Goal: Transaction & Acquisition: Obtain resource

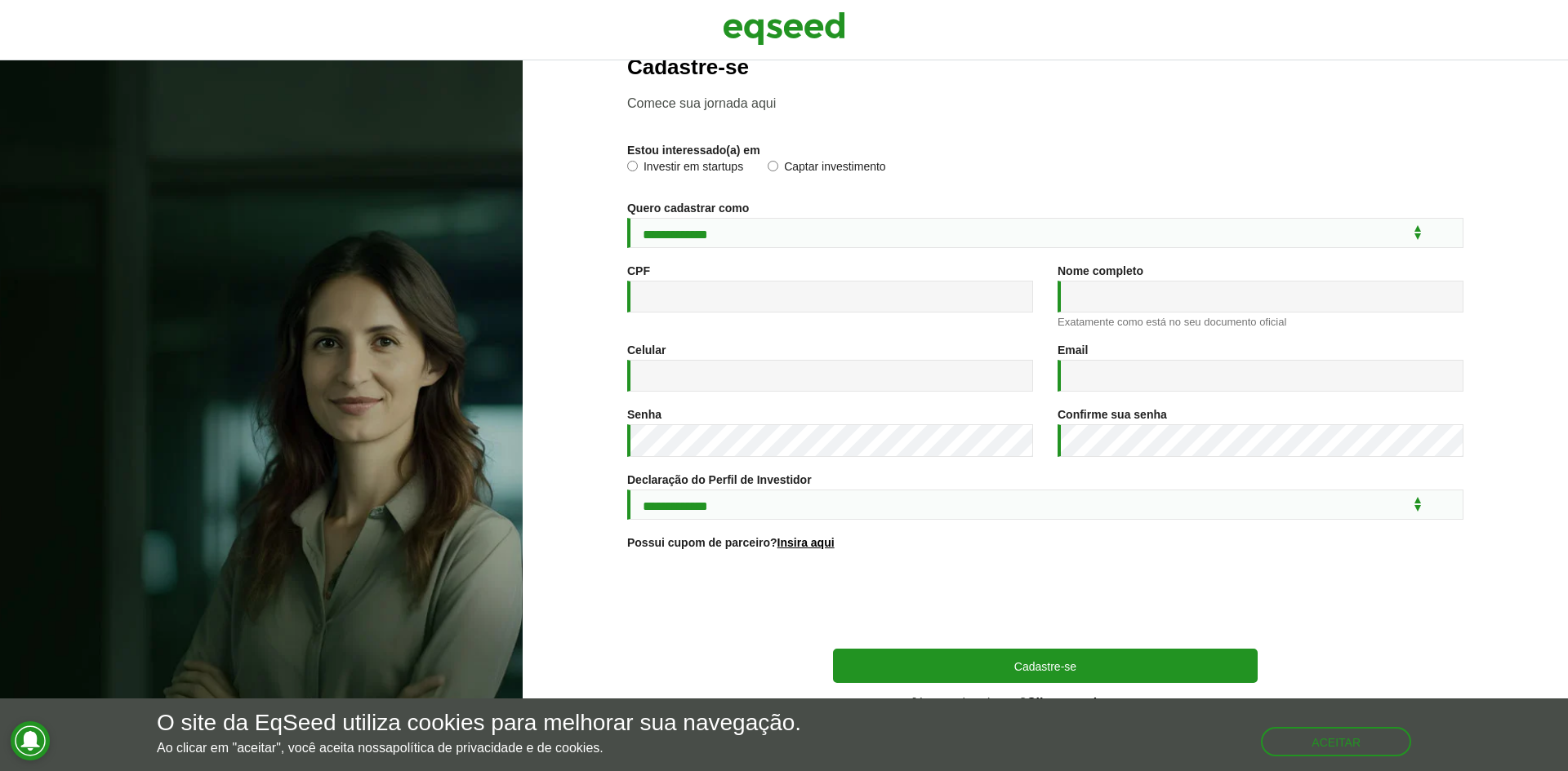
scroll to position [58, 0]
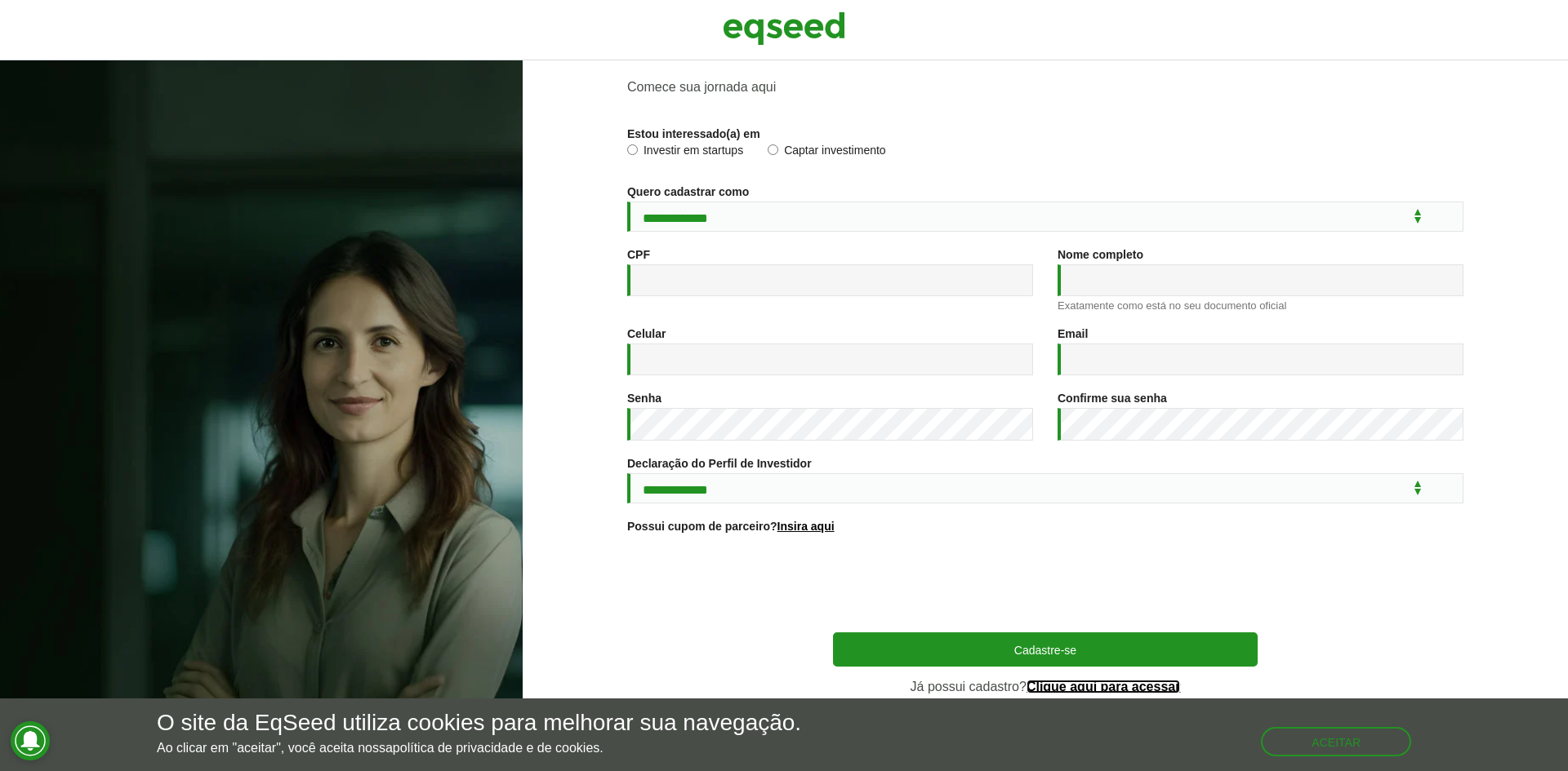
click at [1048, 687] on link "Clique aqui para acessar" at bounding box center [1104, 687] width 154 height 13
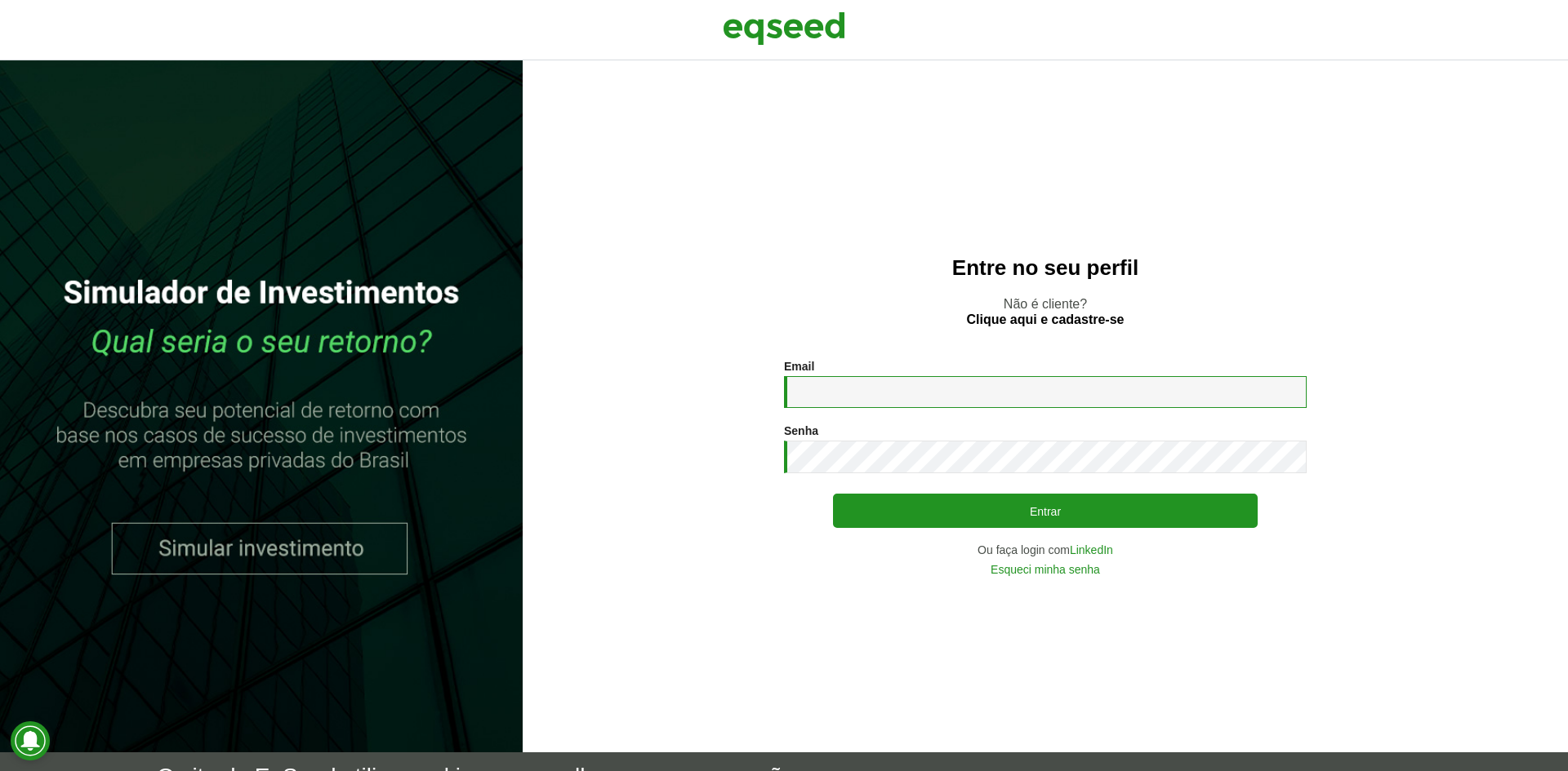
click at [838, 377] on input "Email *" at bounding box center [1044, 393] width 523 height 32
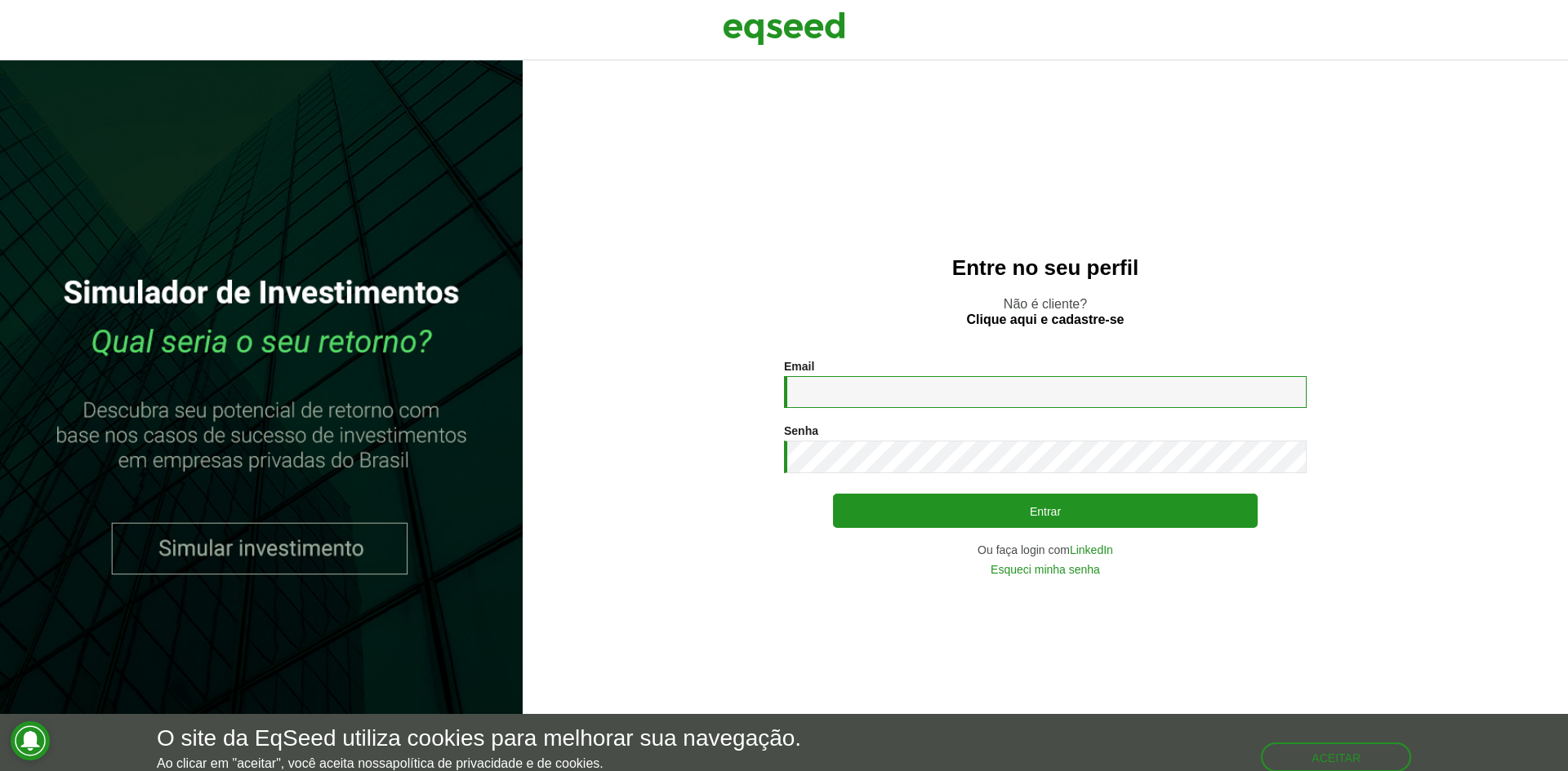
click at [838, 377] on input "Email *" at bounding box center [1044, 393] width 523 height 32
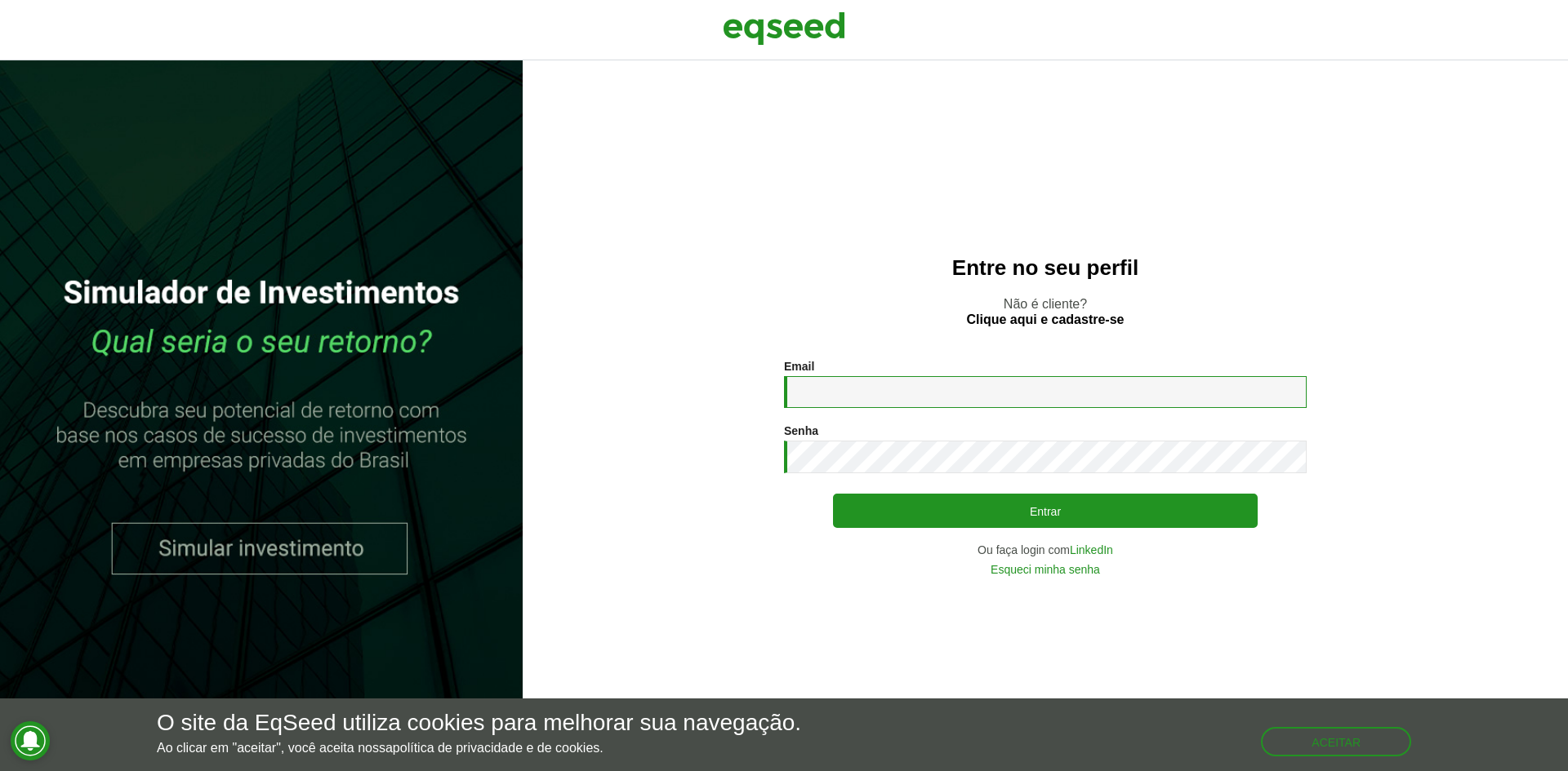
type input "**********"
click at [833, 494] on button "Entrar" at bounding box center [1045, 511] width 425 height 34
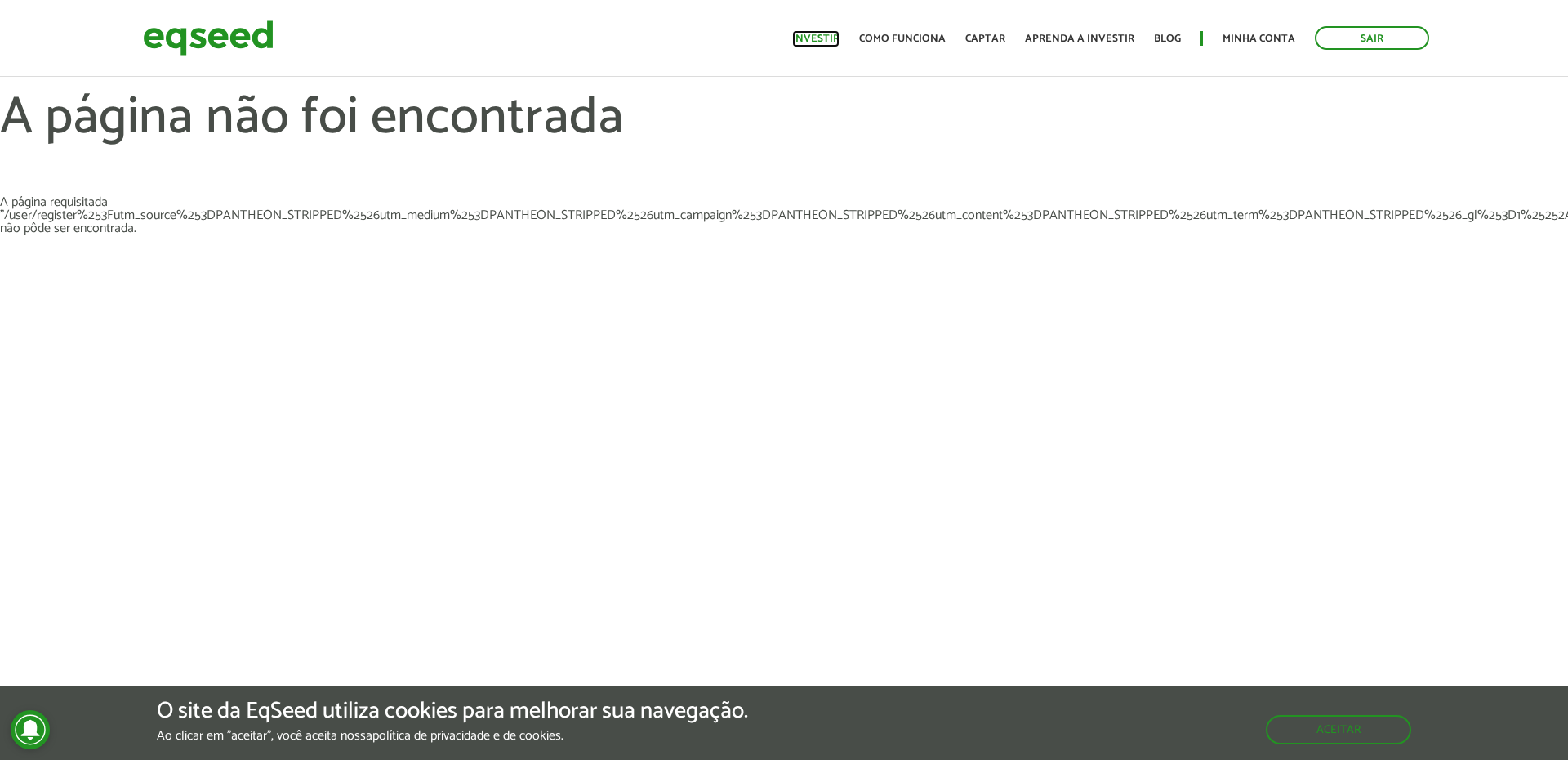
click at [835, 36] on link "Investir" at bounding box center [816, 39] width 48 height 11
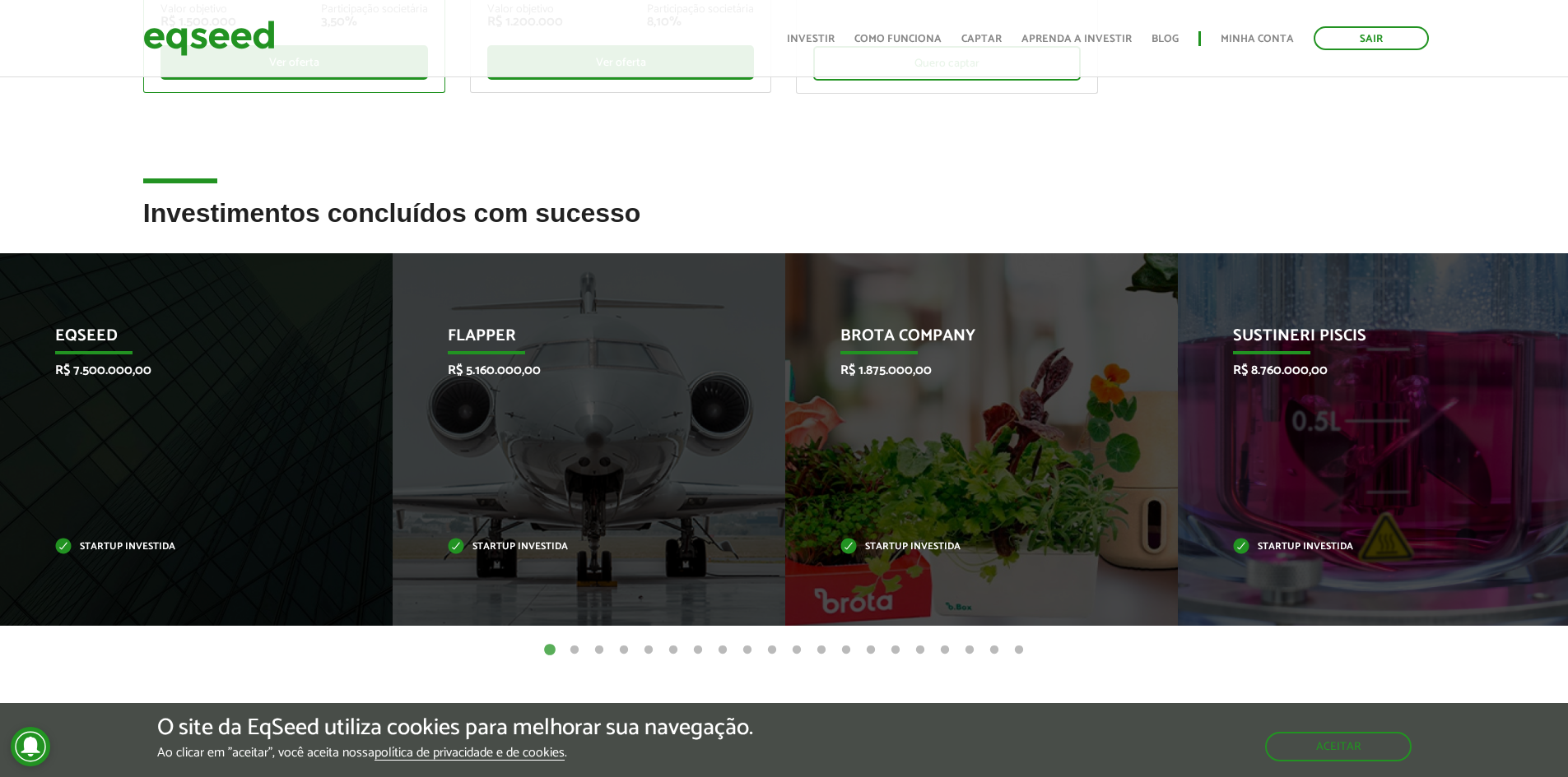
scroll to position [494, 0]
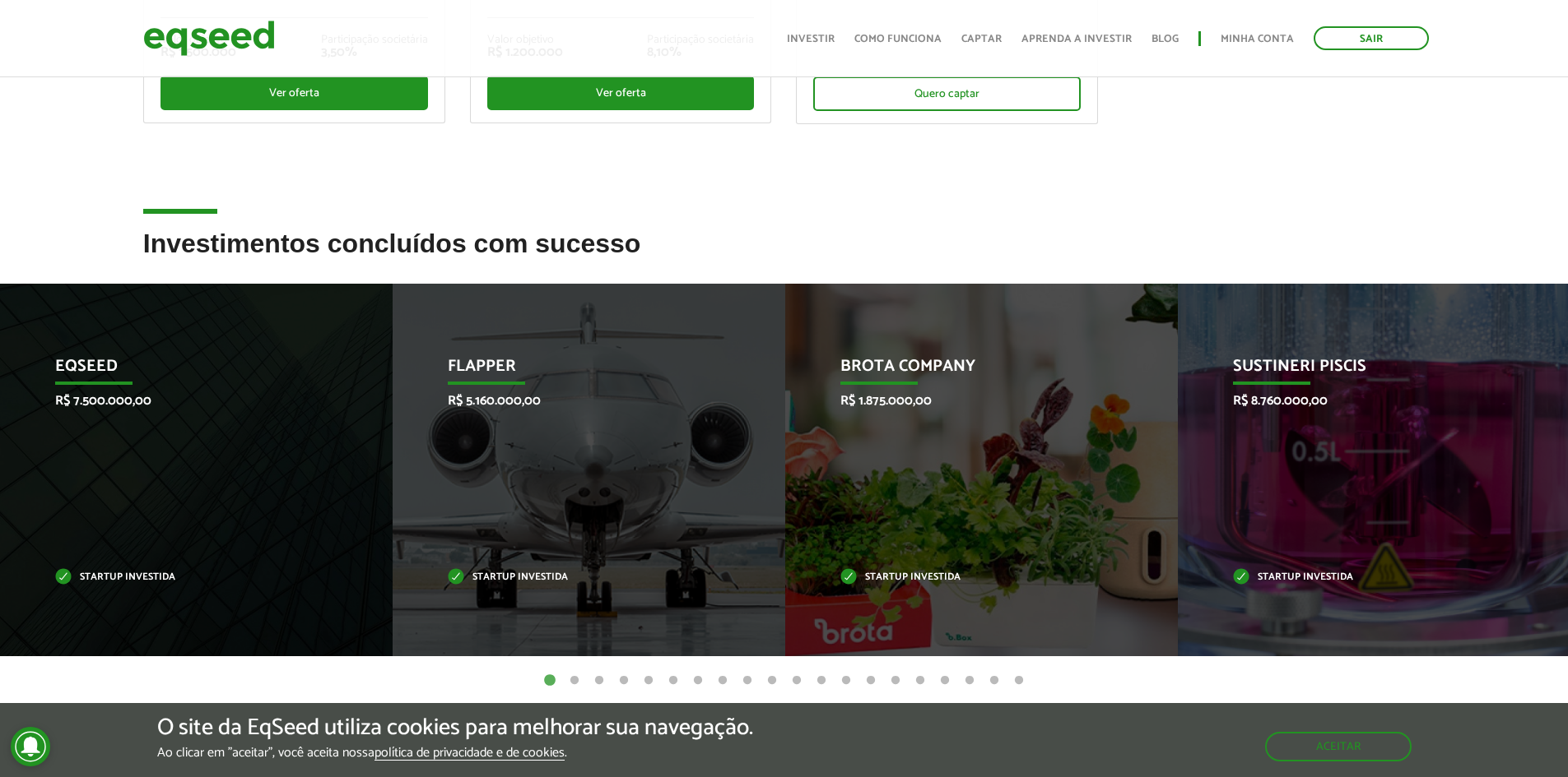
click at [581, 676] on button "2" at bounding box center [574, 681] width 16 height 16
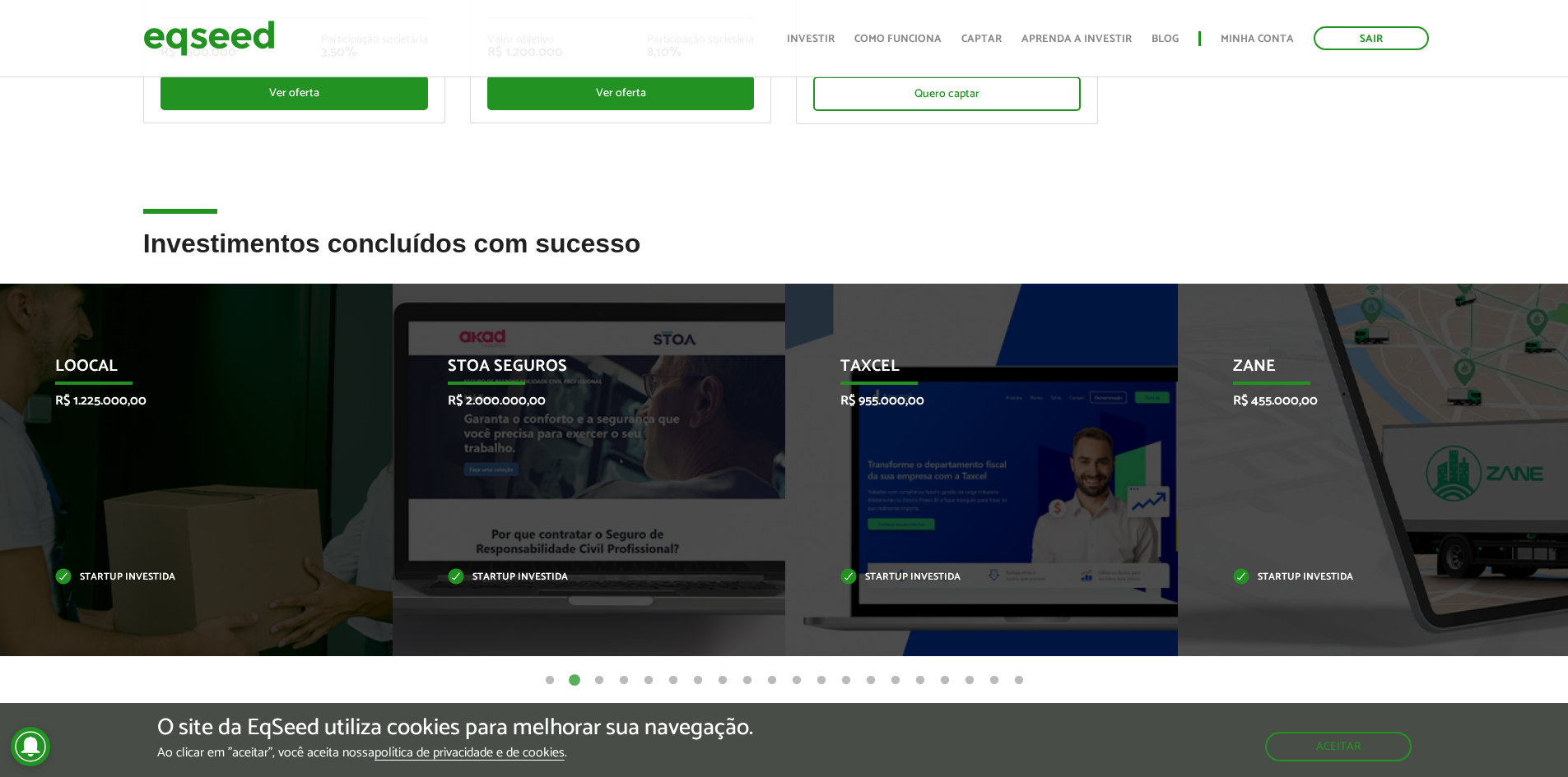
click at [598, 675] on button "3" at bounding box center [599, 681] width 16 height 16
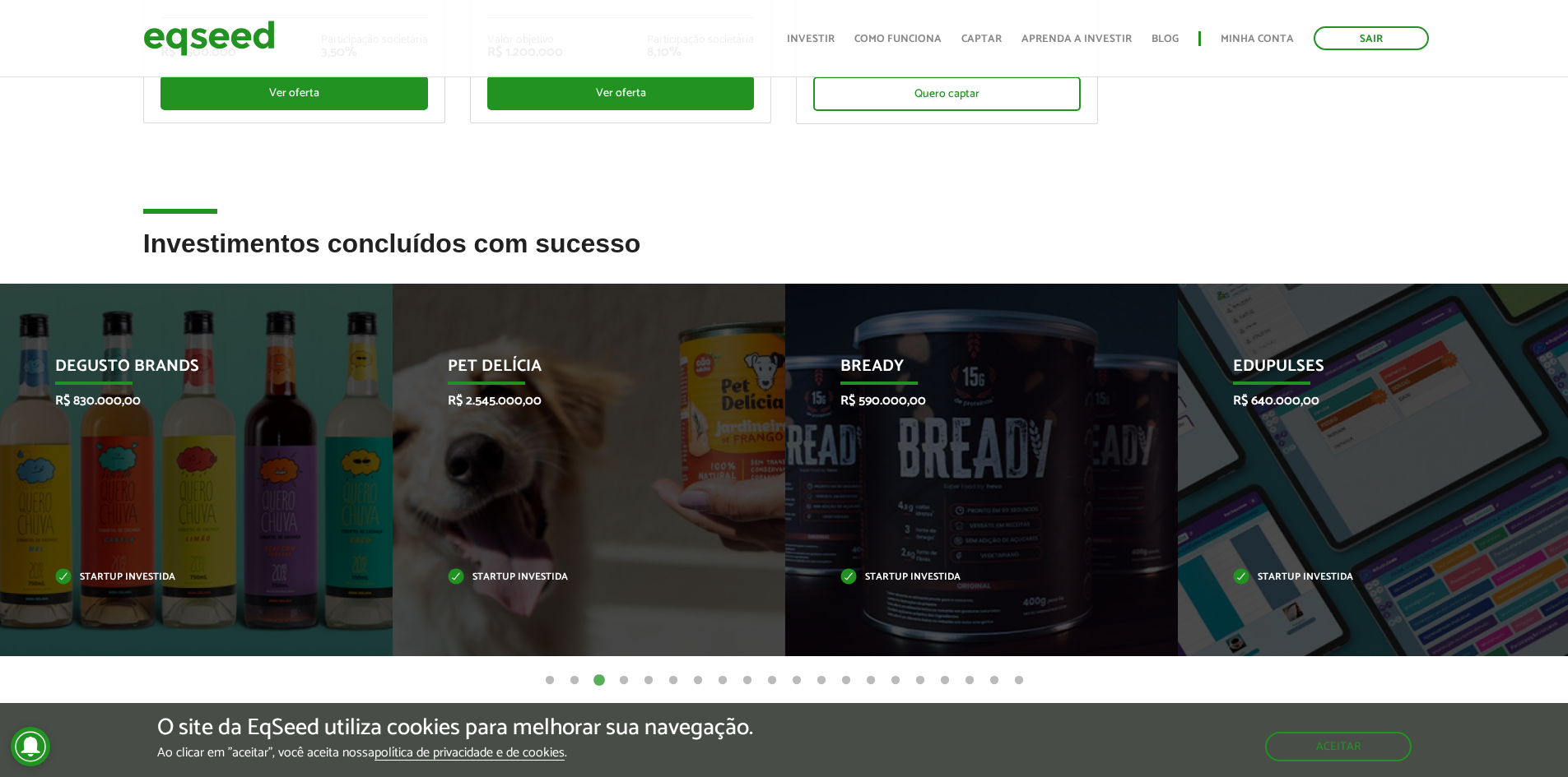
click at [623, 684] on button "4" at bounding box center [624, 681] width 16 height 16
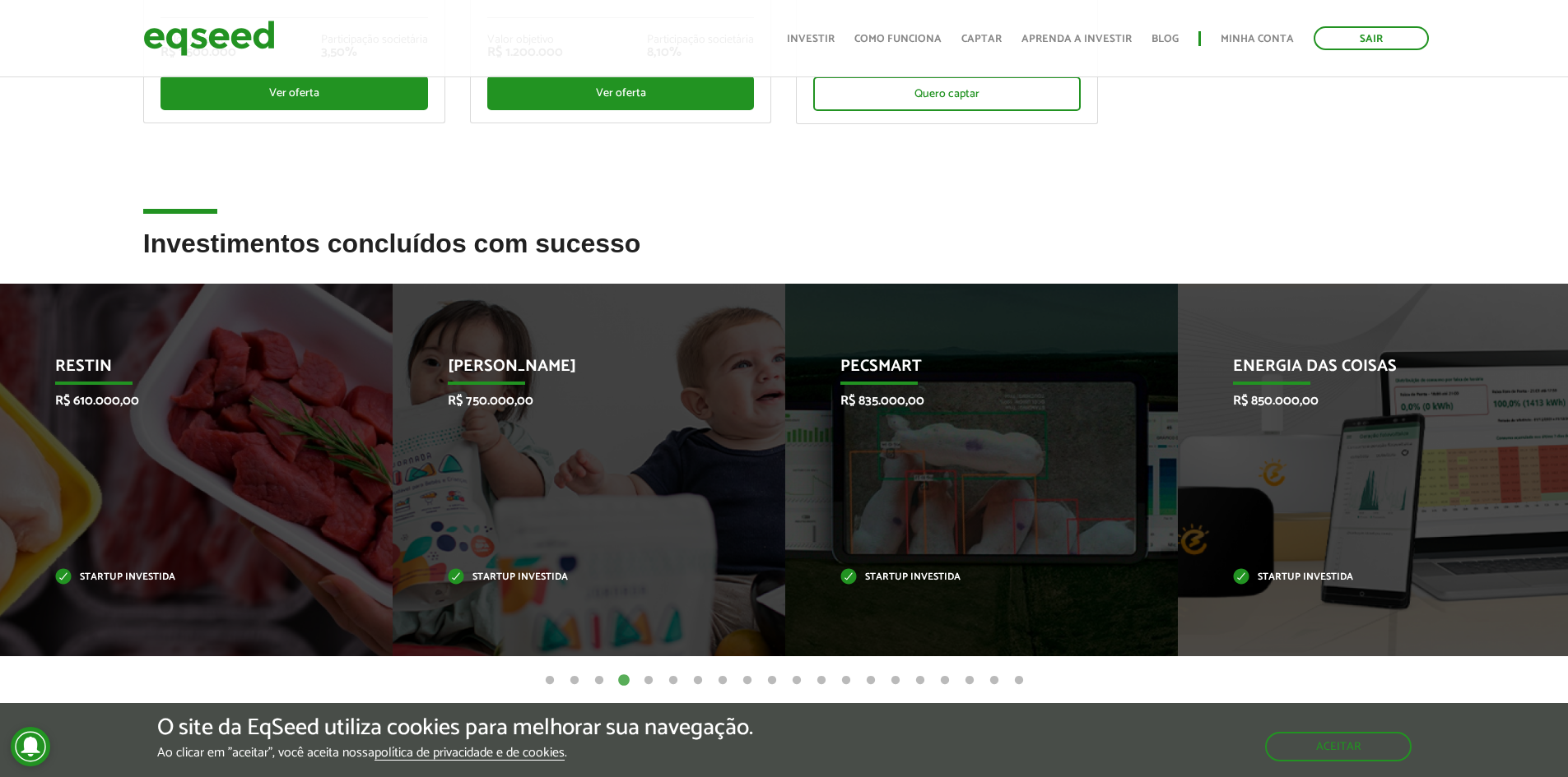
click at [649, 679] on button "5" at bounding box center [648, 681] width 16 height 16
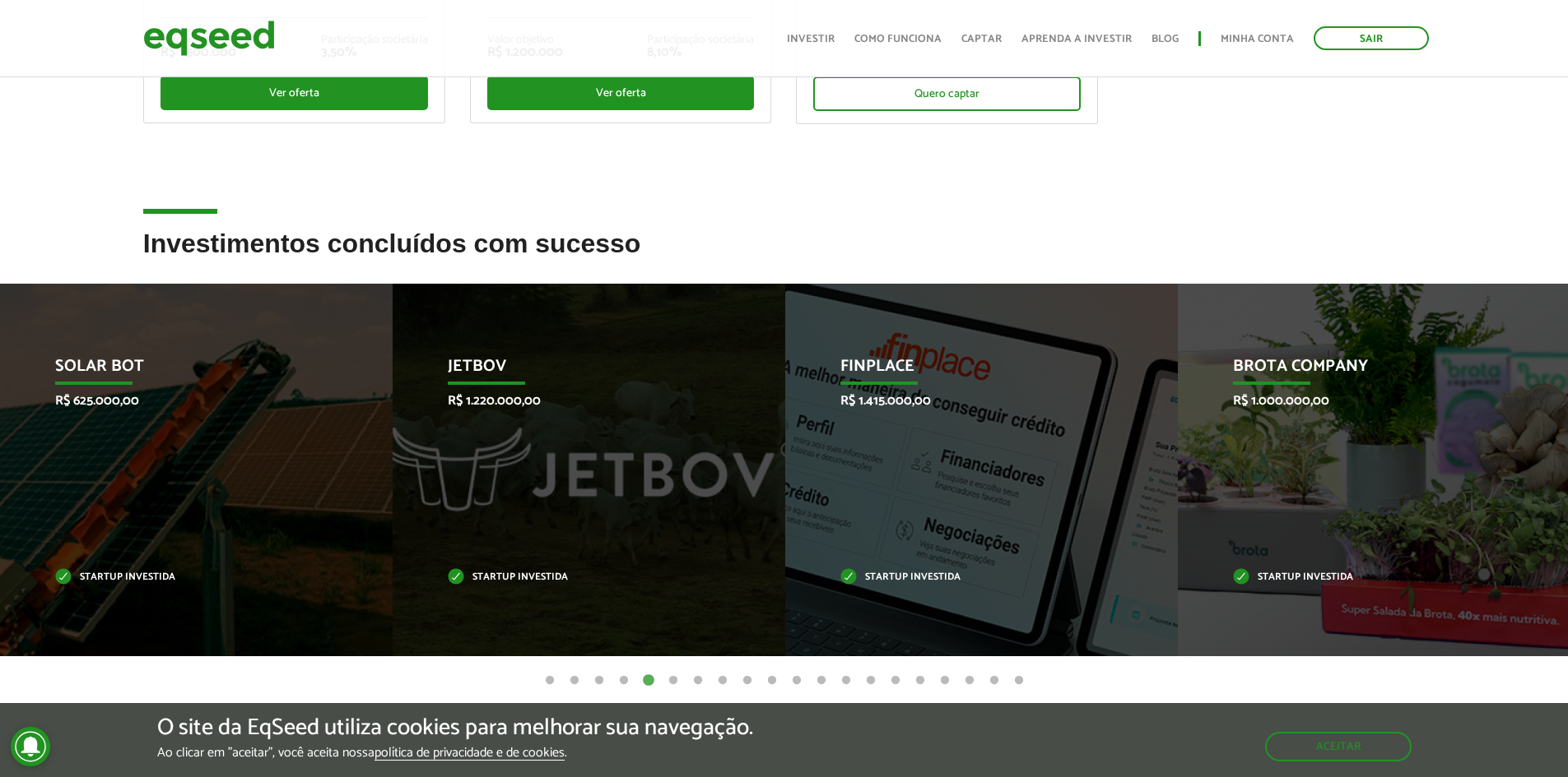
click at [665, 676] on button "6" at bounding box center [673, 681] width 16 height 16
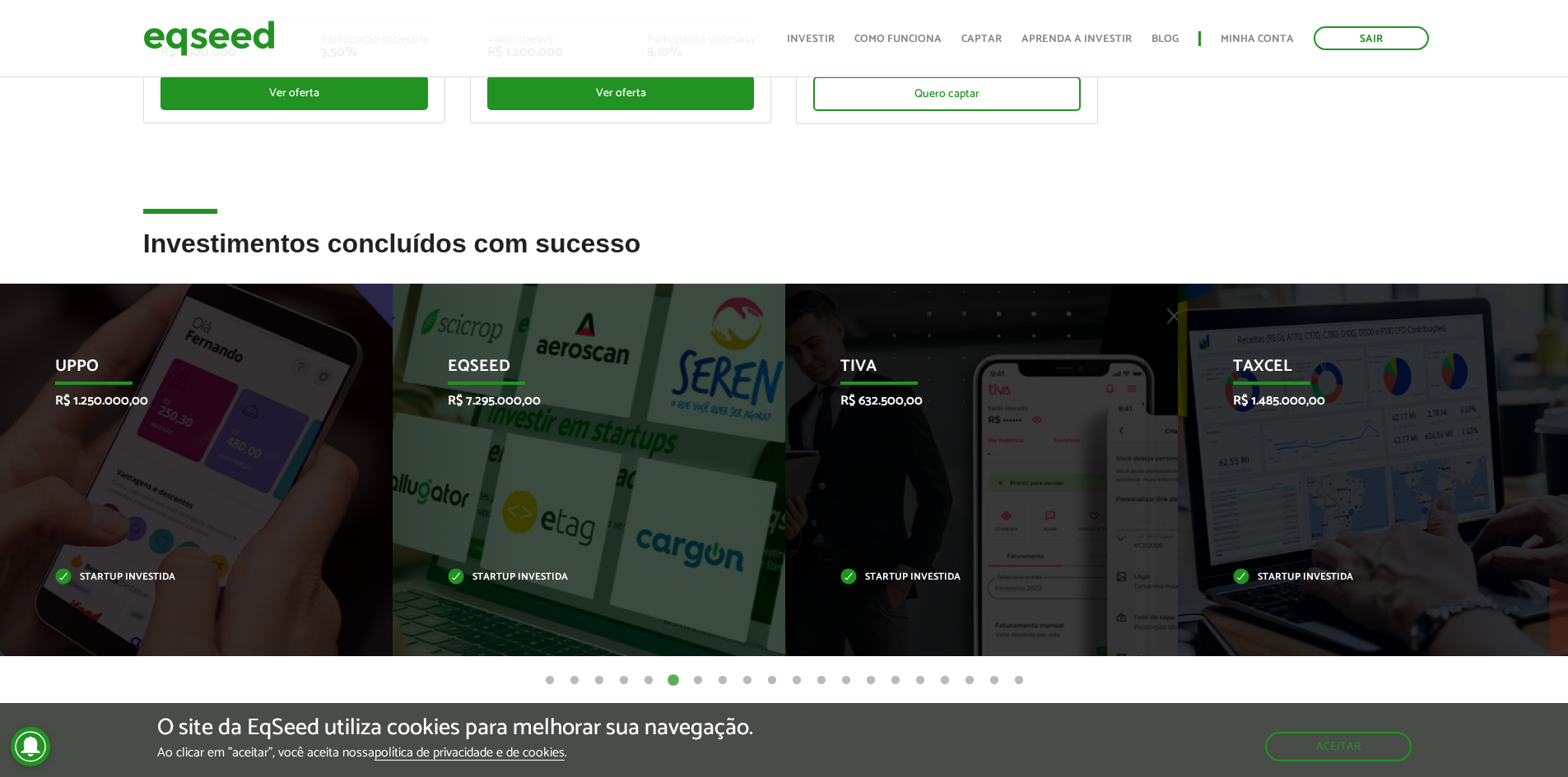
click at [699, 685] on button "7" at bounding box center [698, 681] width 16 height 16
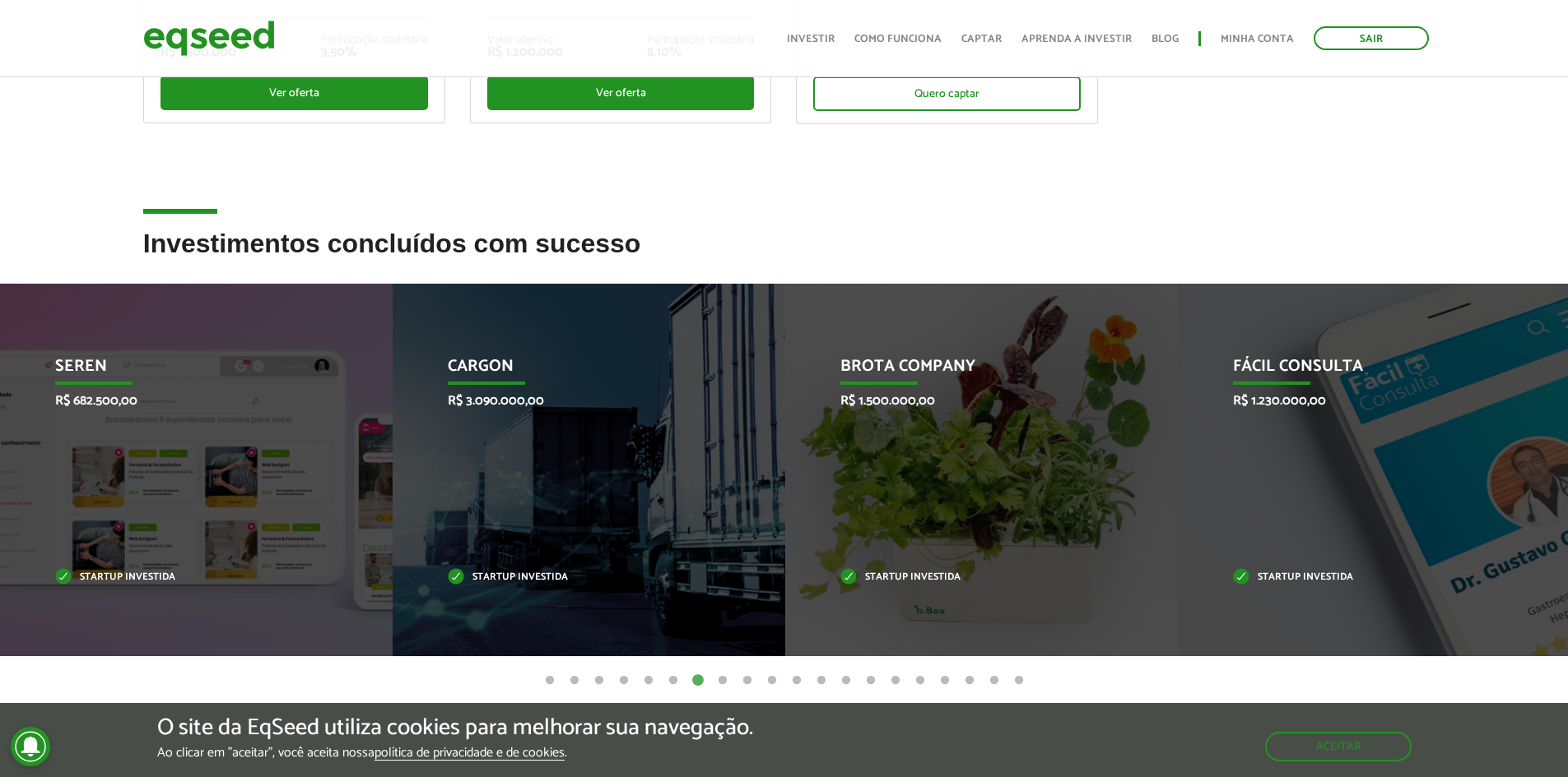
click at [715, 681] on button "8" at bounding box center [722, 681] width 16 height 16
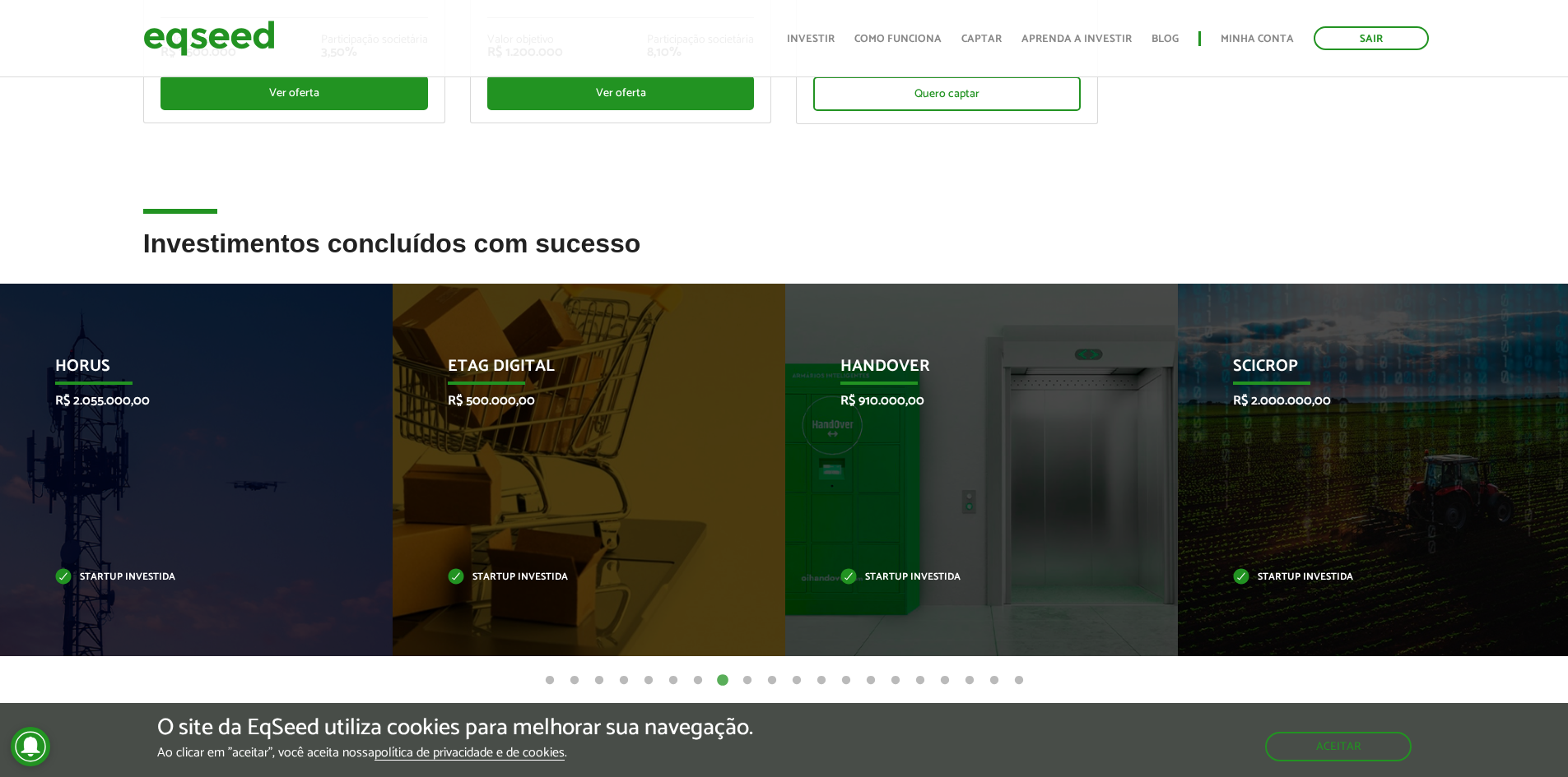
click at [729, 677] on button "8" at bounding box center [722, 681] width 16 height 16
click at [739, 681] on button "9" at bounding box center [747, 681] width 16 height 16
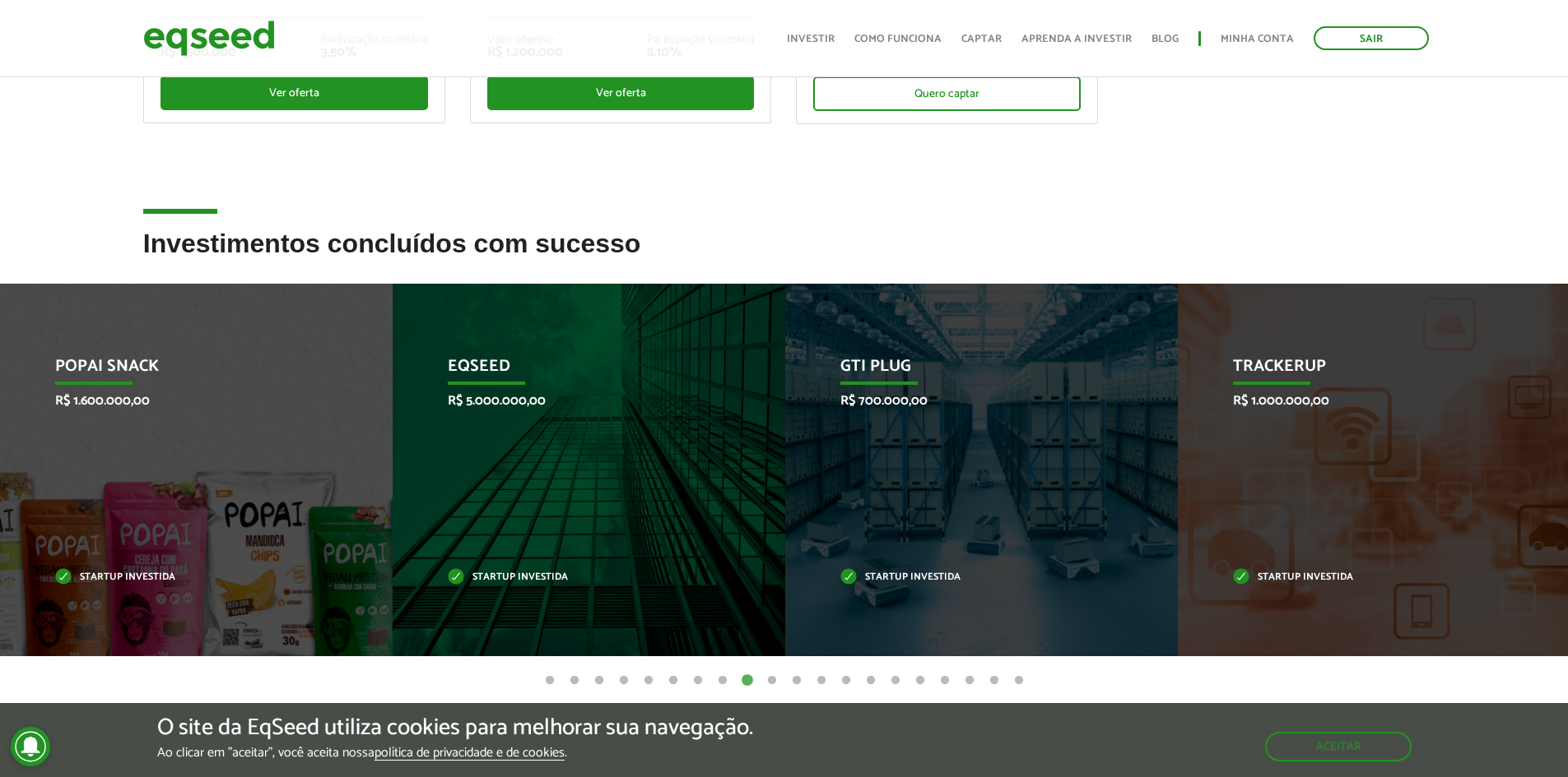
click at [768, 683] on button "10" at bounding box center [772, 681] width 16 height 16
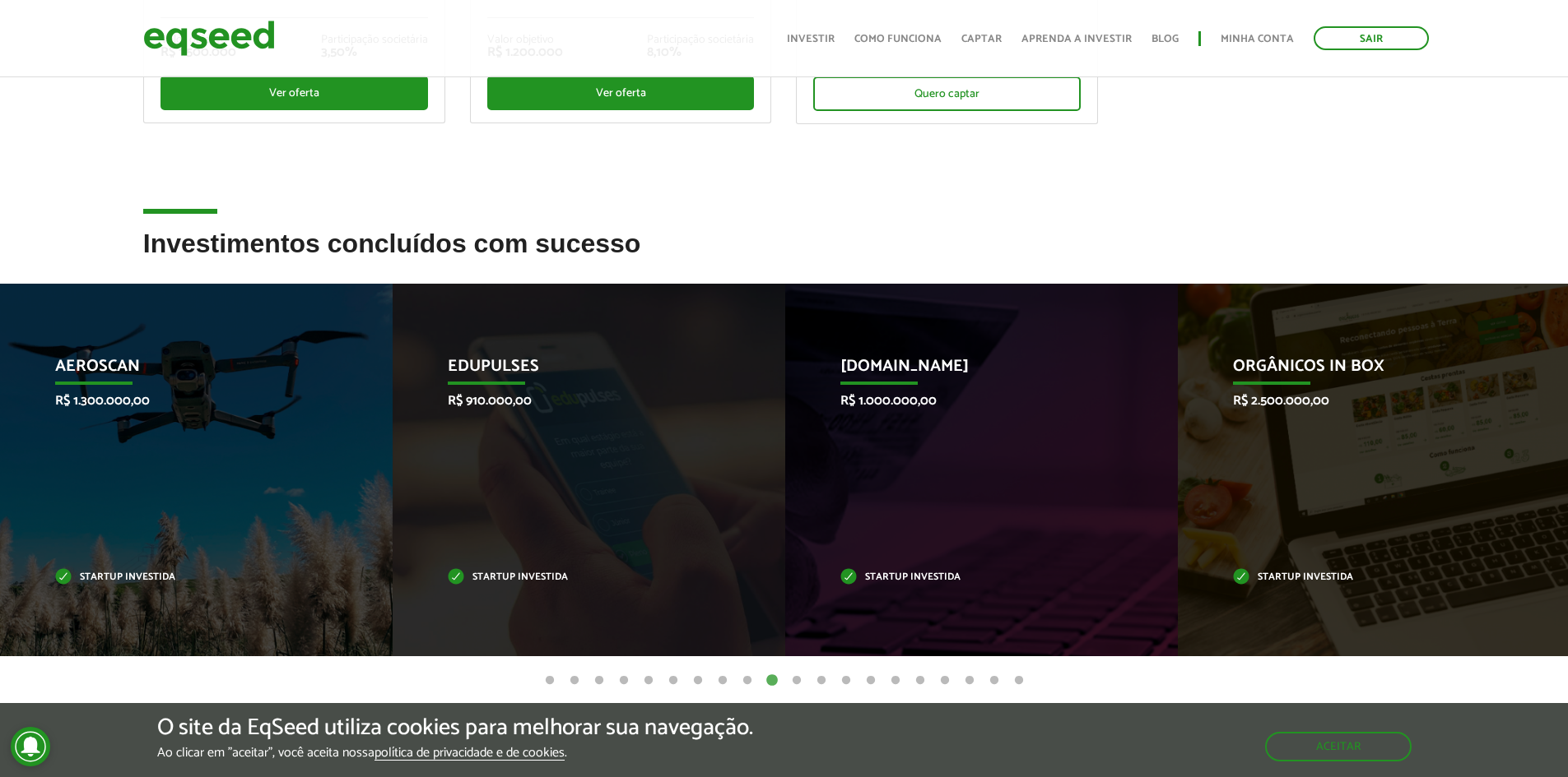
click at [793, 683] on button "11" at bounding box center [796, 681] width 16 height 16
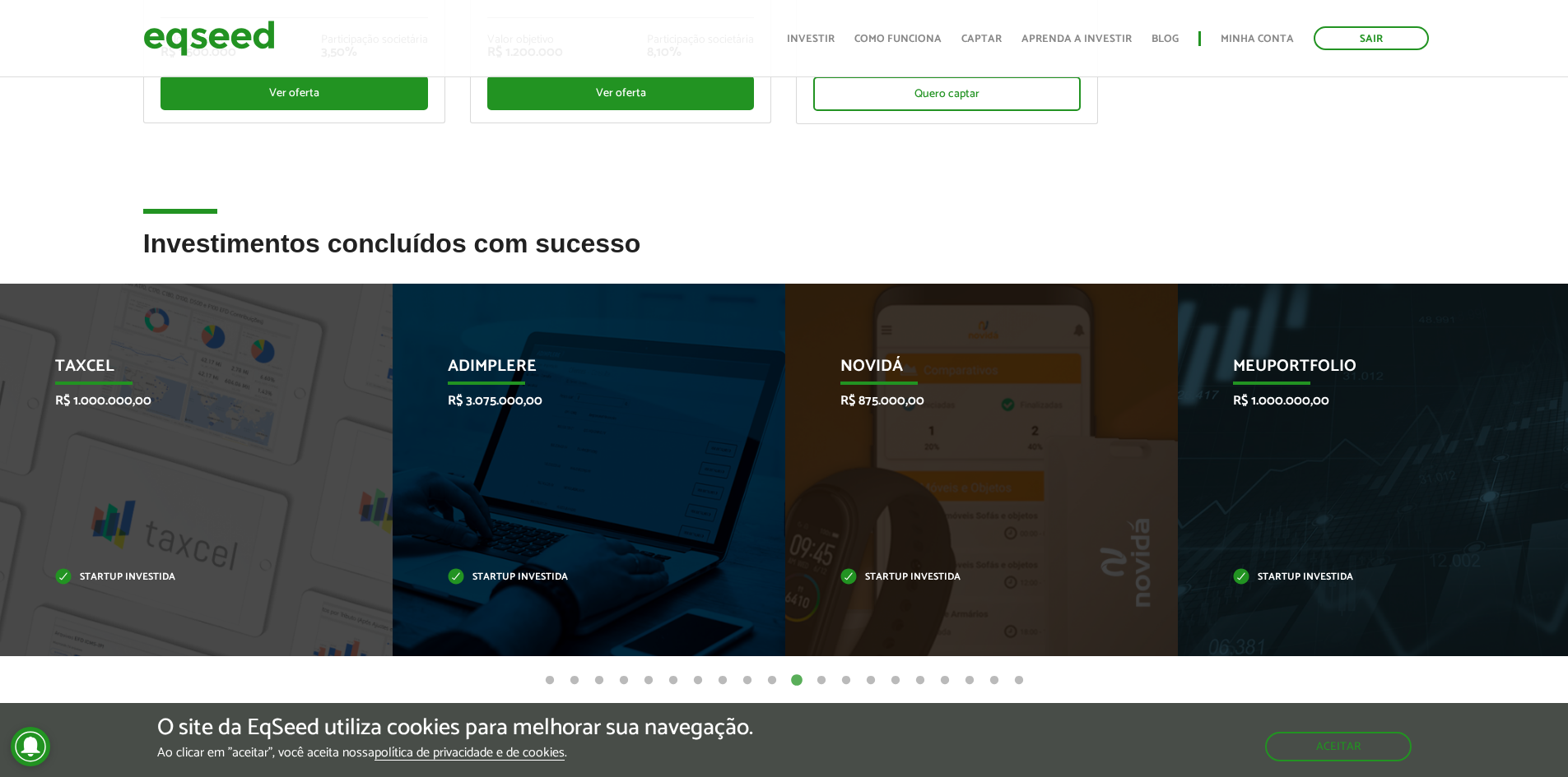
click at [823, 678] on button "12" at bounding box center [821, 681] width 16 height 16
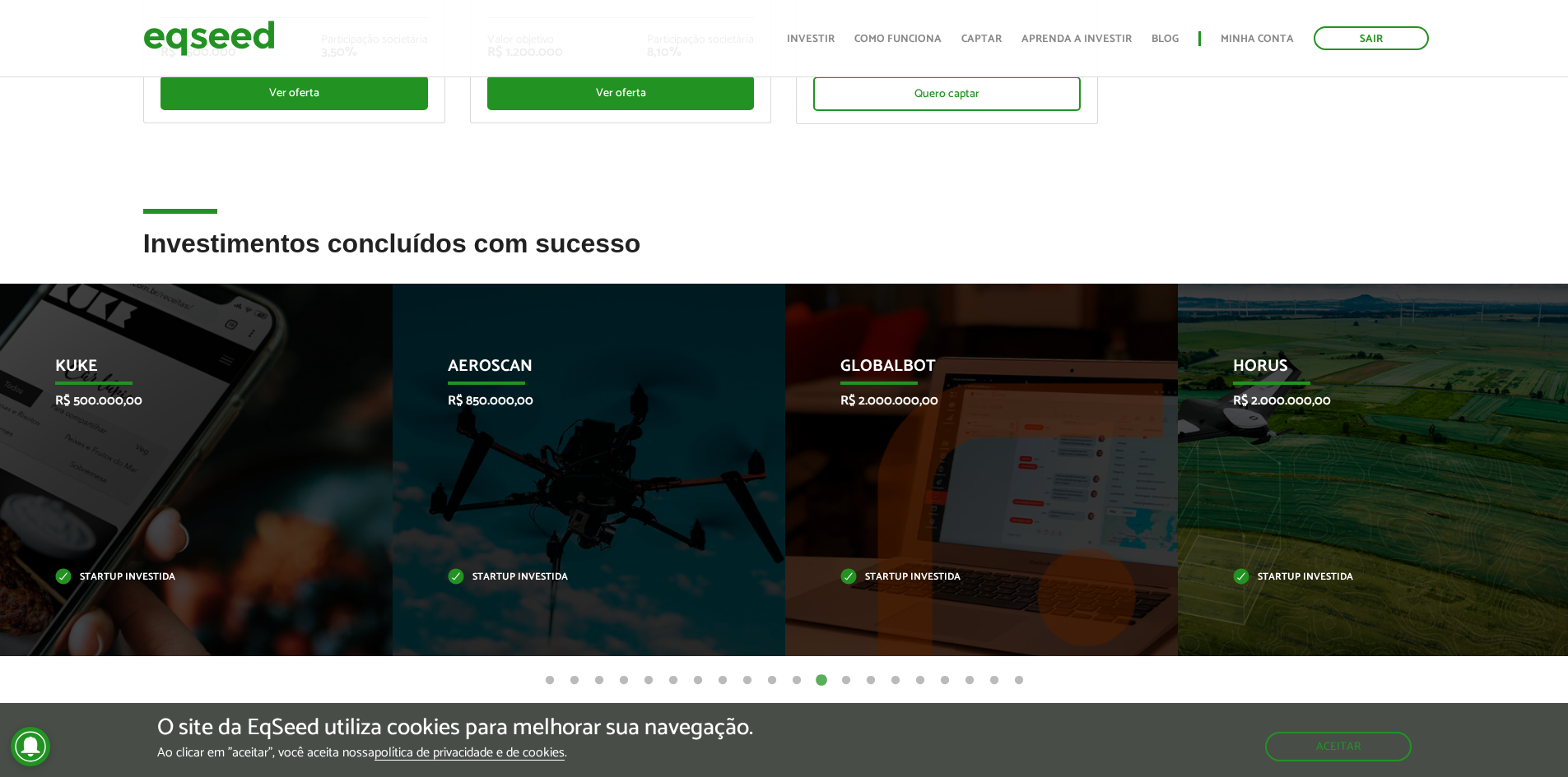
click at [844, 678] on button "13" at bounding box center [846, 681] width 16 height 16
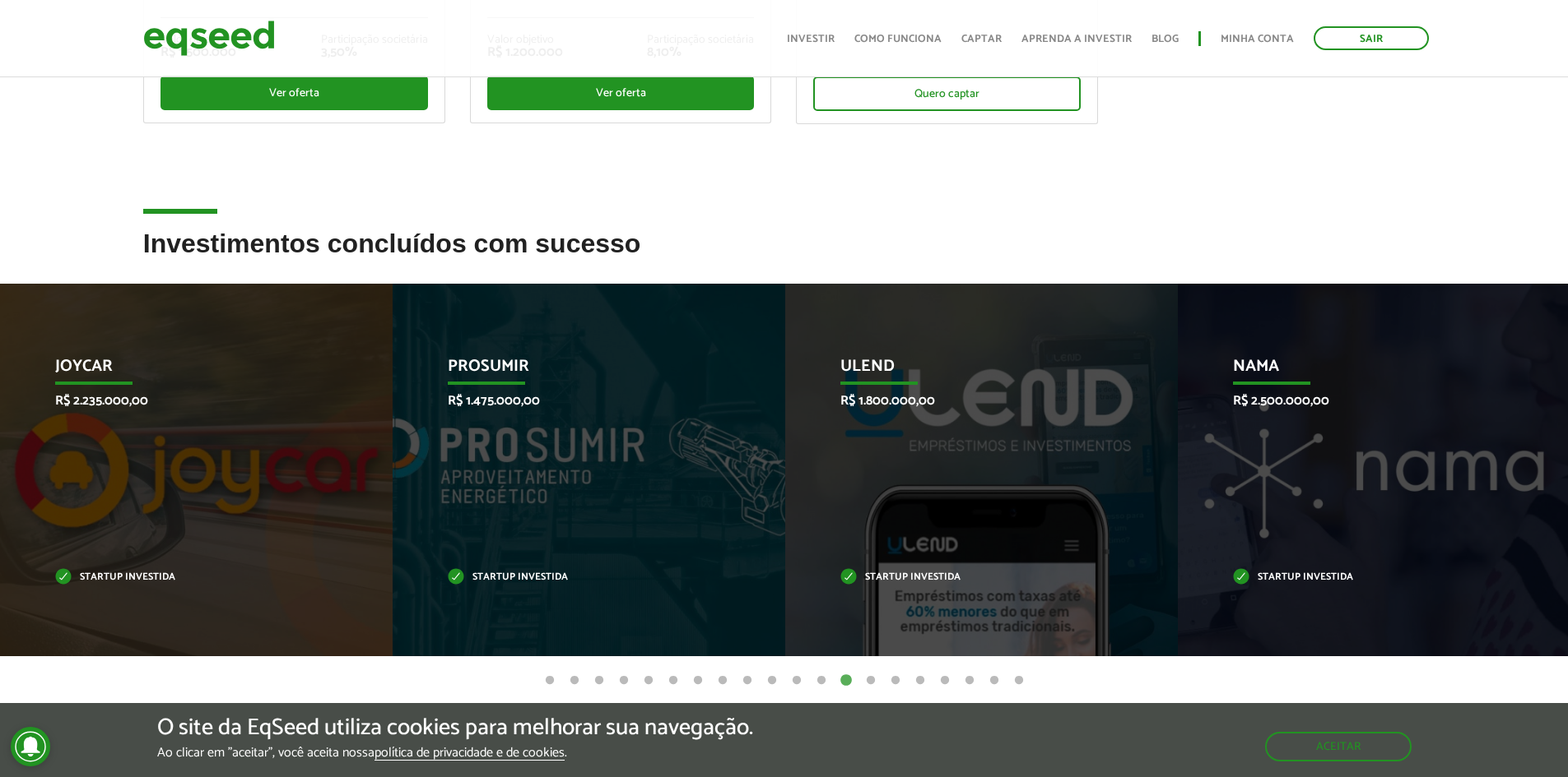
click at [864, 677] on button "14" at bounding box center [871, 681] width 16 height 16
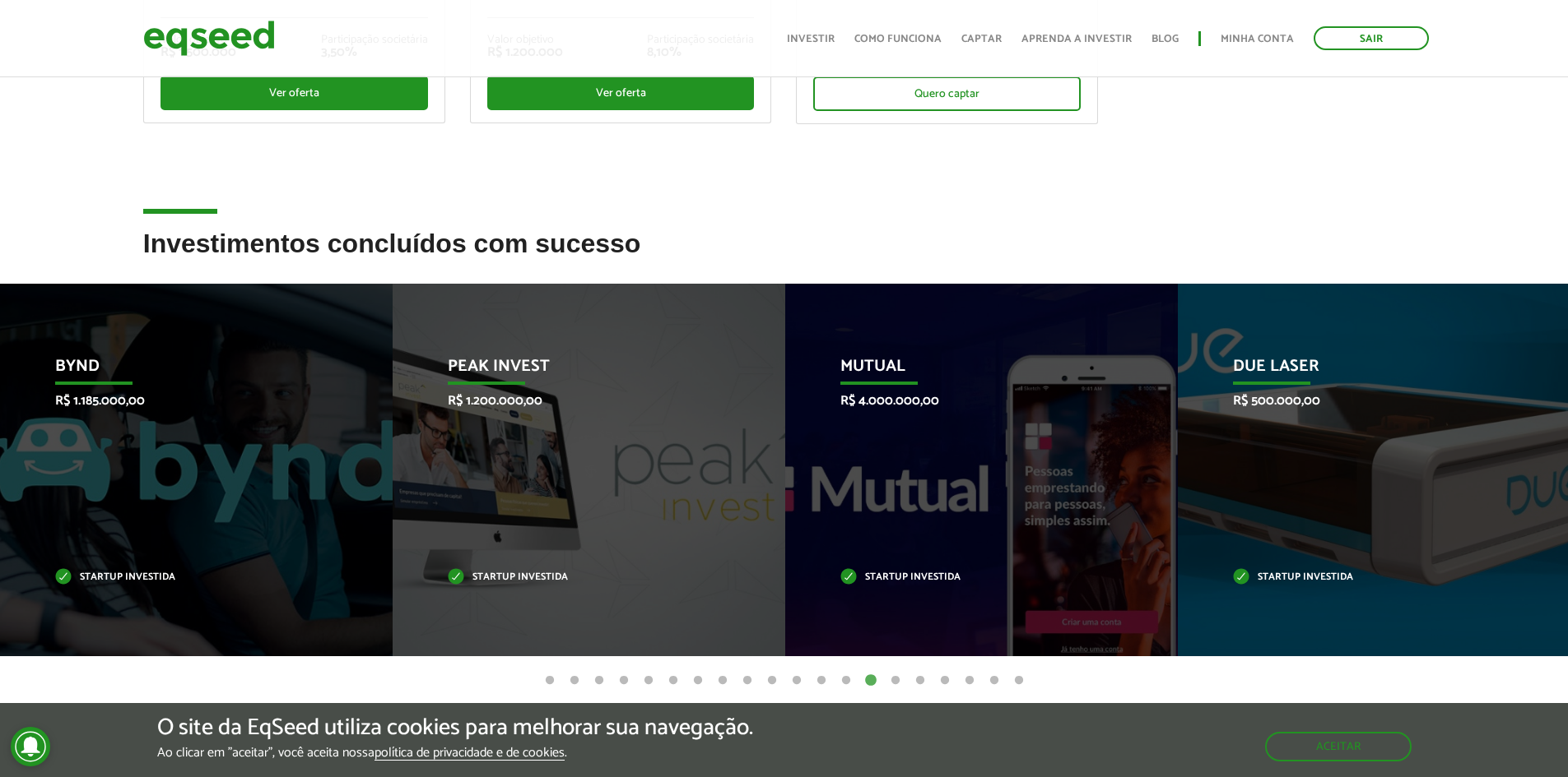
click at [882, 672] on ul "1 2 3 4 5 6 7 8 9 10 11 12 13 14 15 16 17 18 19 20" at bounding box center [784, 680] width 1568 height 18
click at [896, 673] on button "15" at bounding box center [895, 681] width 16 height 16
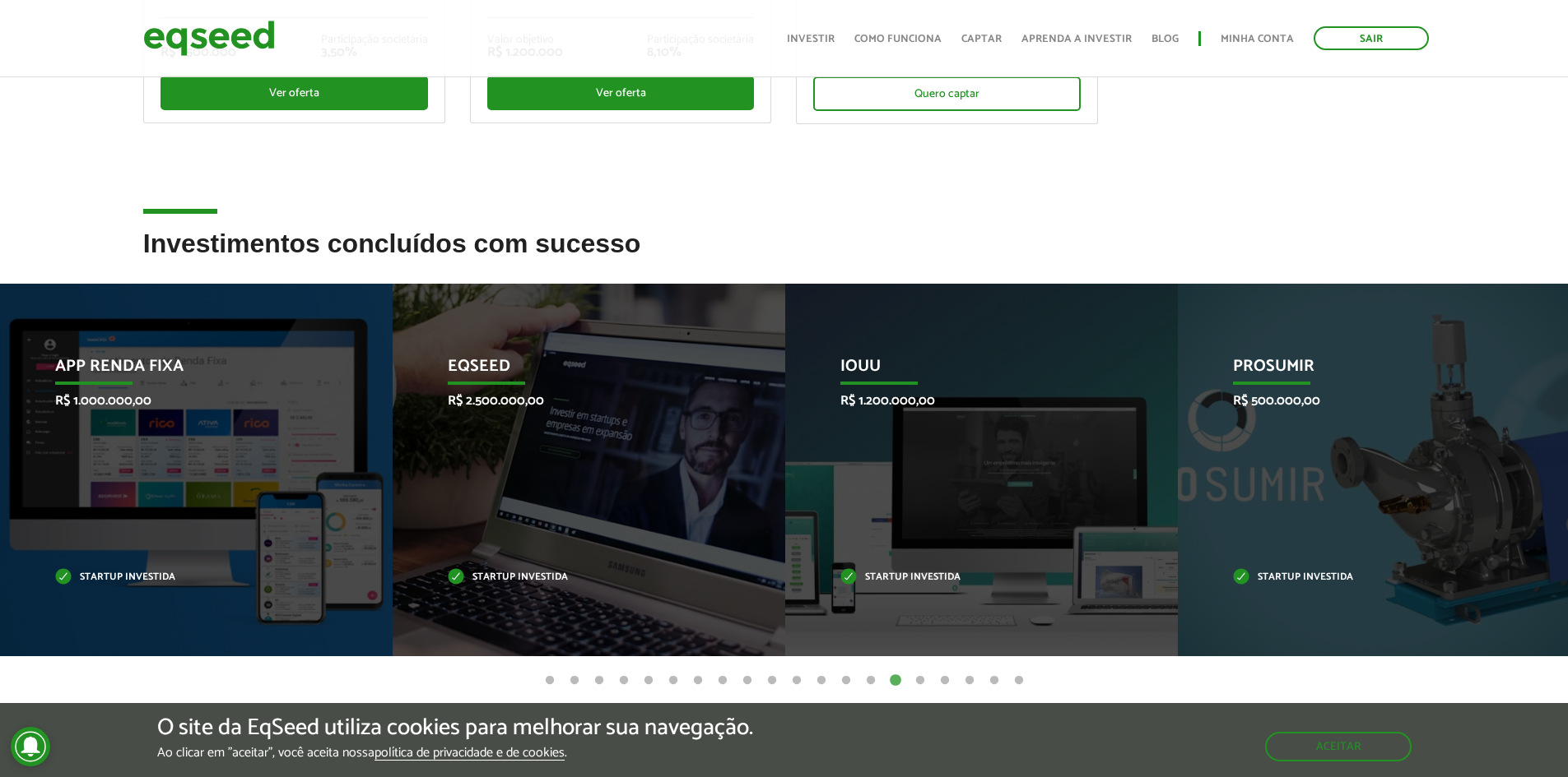
click at [914, 683] on button "16" at bounding box center [920, 681] width 16 height 16
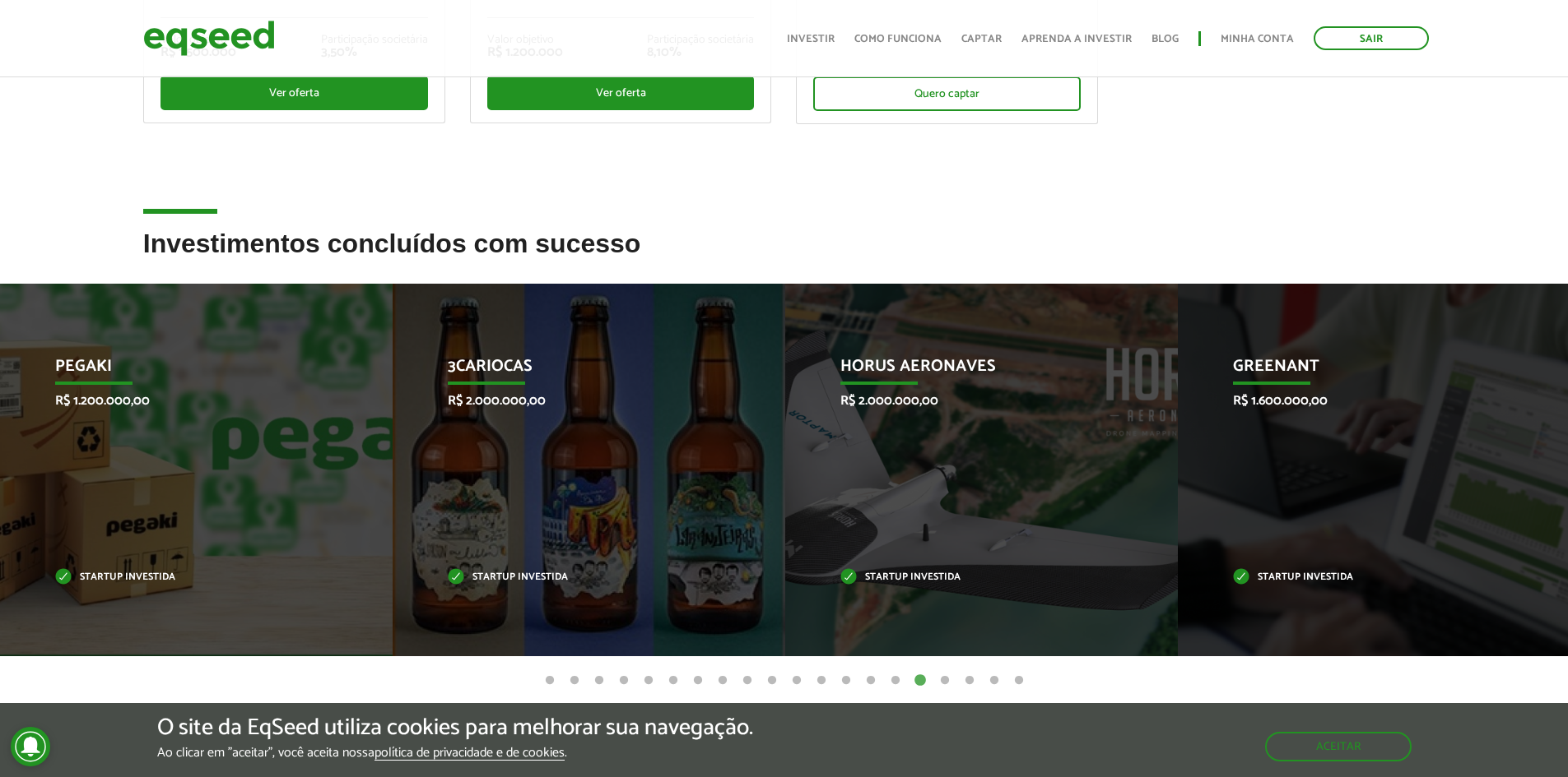
click at [943, 686] on button "17" at bounding box center [945, 681] width 16 height 16
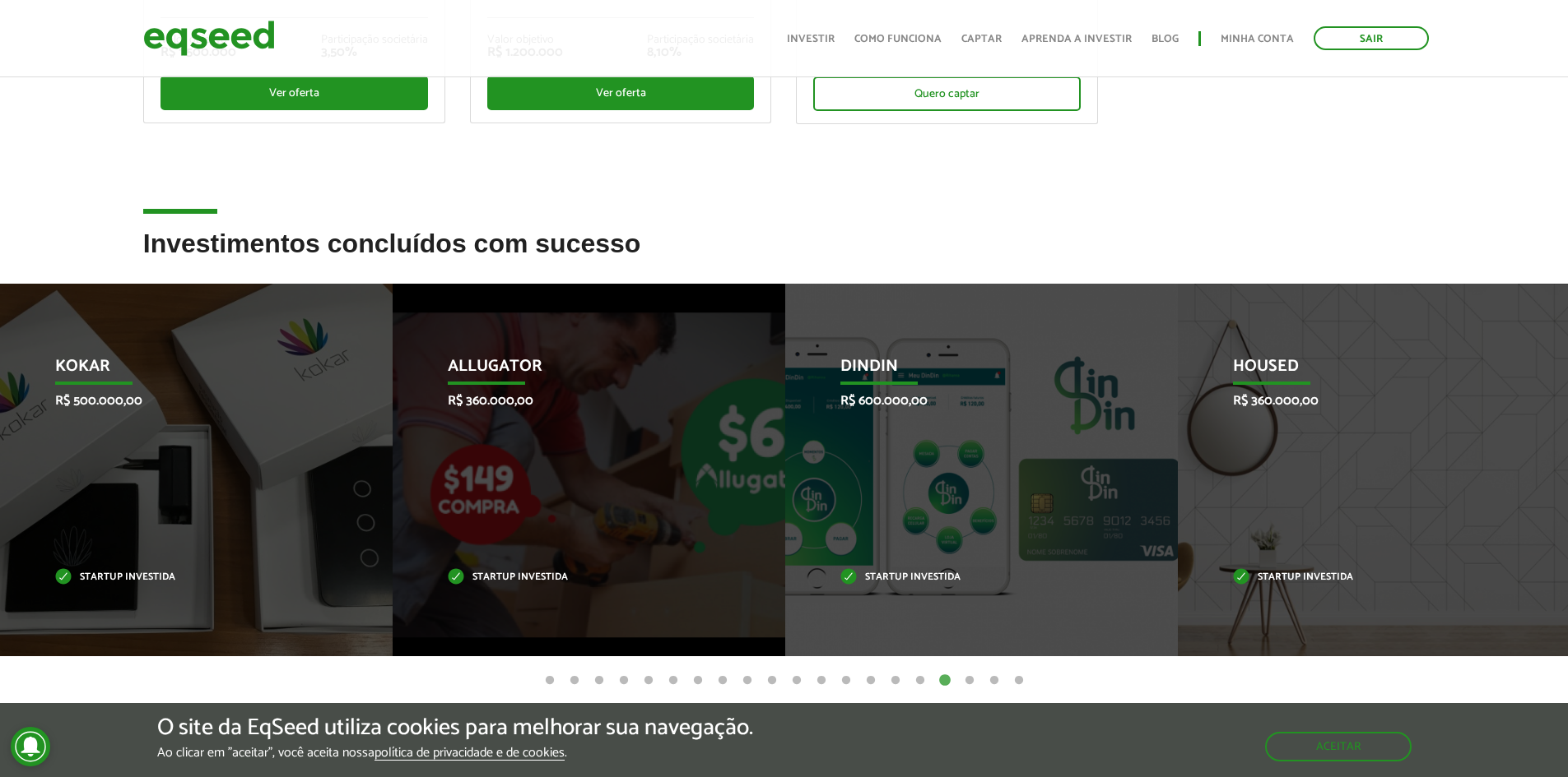
click at [965, 681] on button "18" at bounding box center [969, 681] width 16 height 16
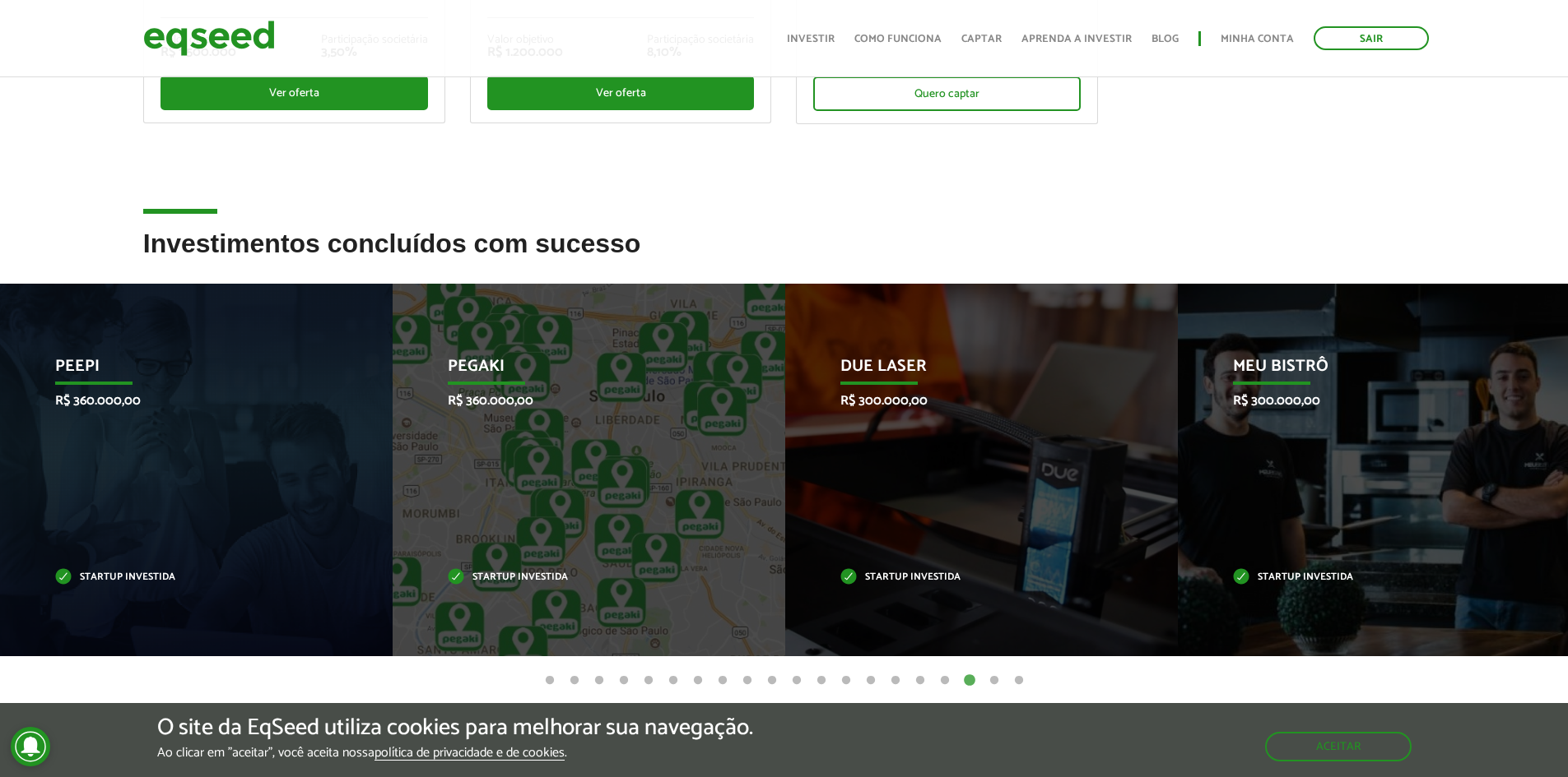
click at [989, 678] on button "19" at bounding box center [994, 681] width 16 height 16
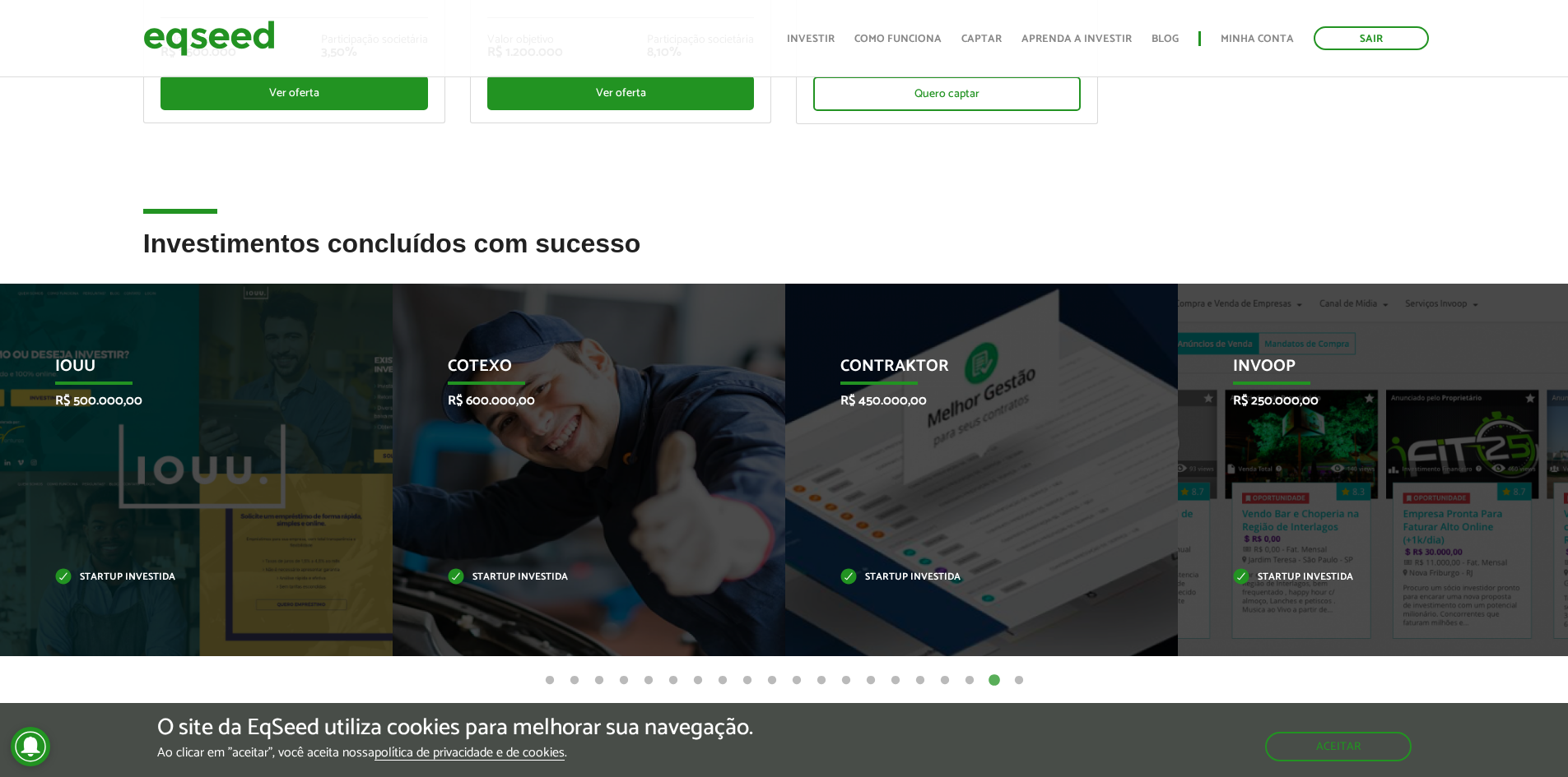
click at [1024, 681] on button "20" at bounding box center [1019, 681] width 16 height 16
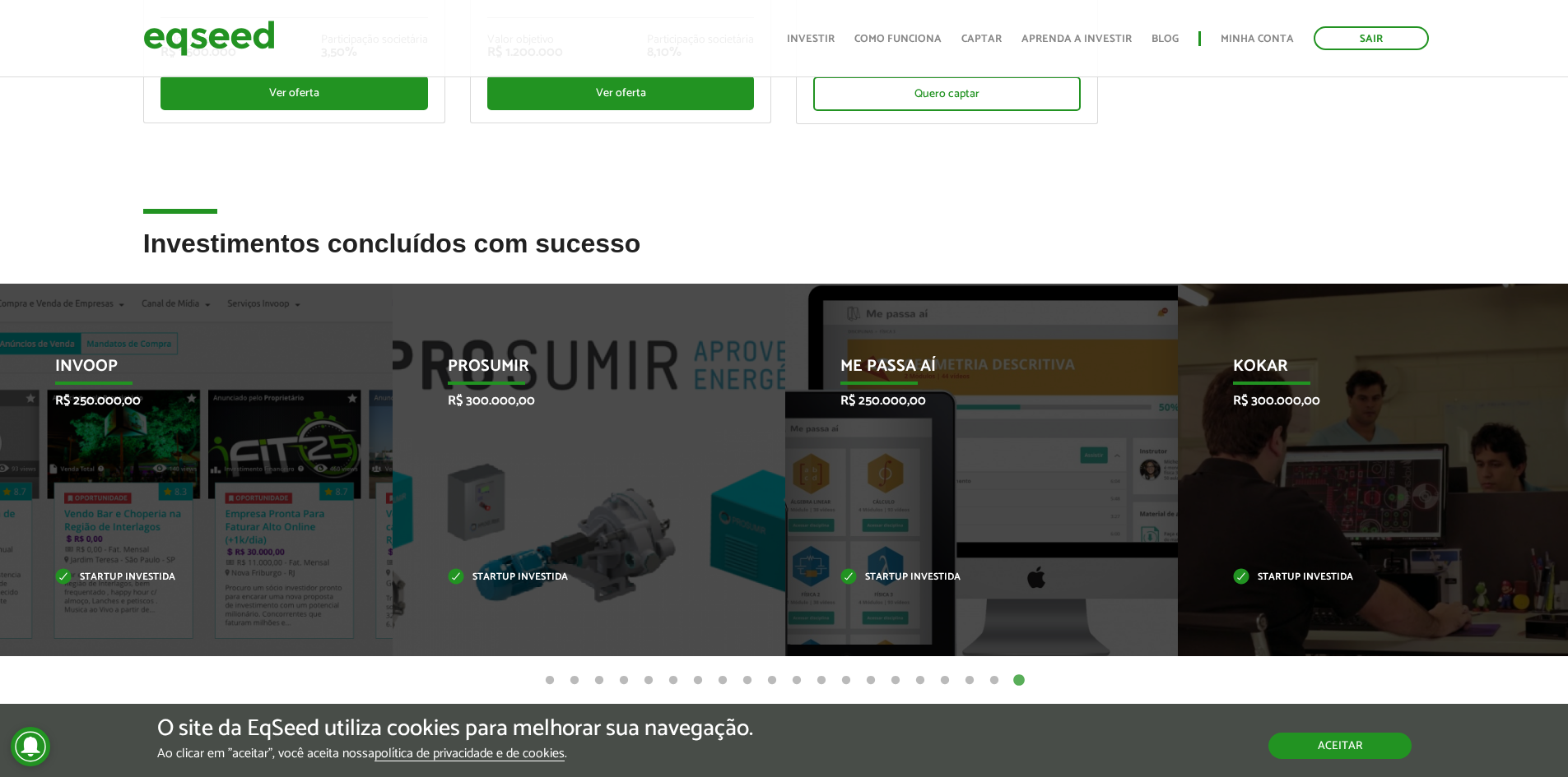
click at [1283, 733] on button "Aceitar" at bounding box center [1340, 747] width 144 height 27
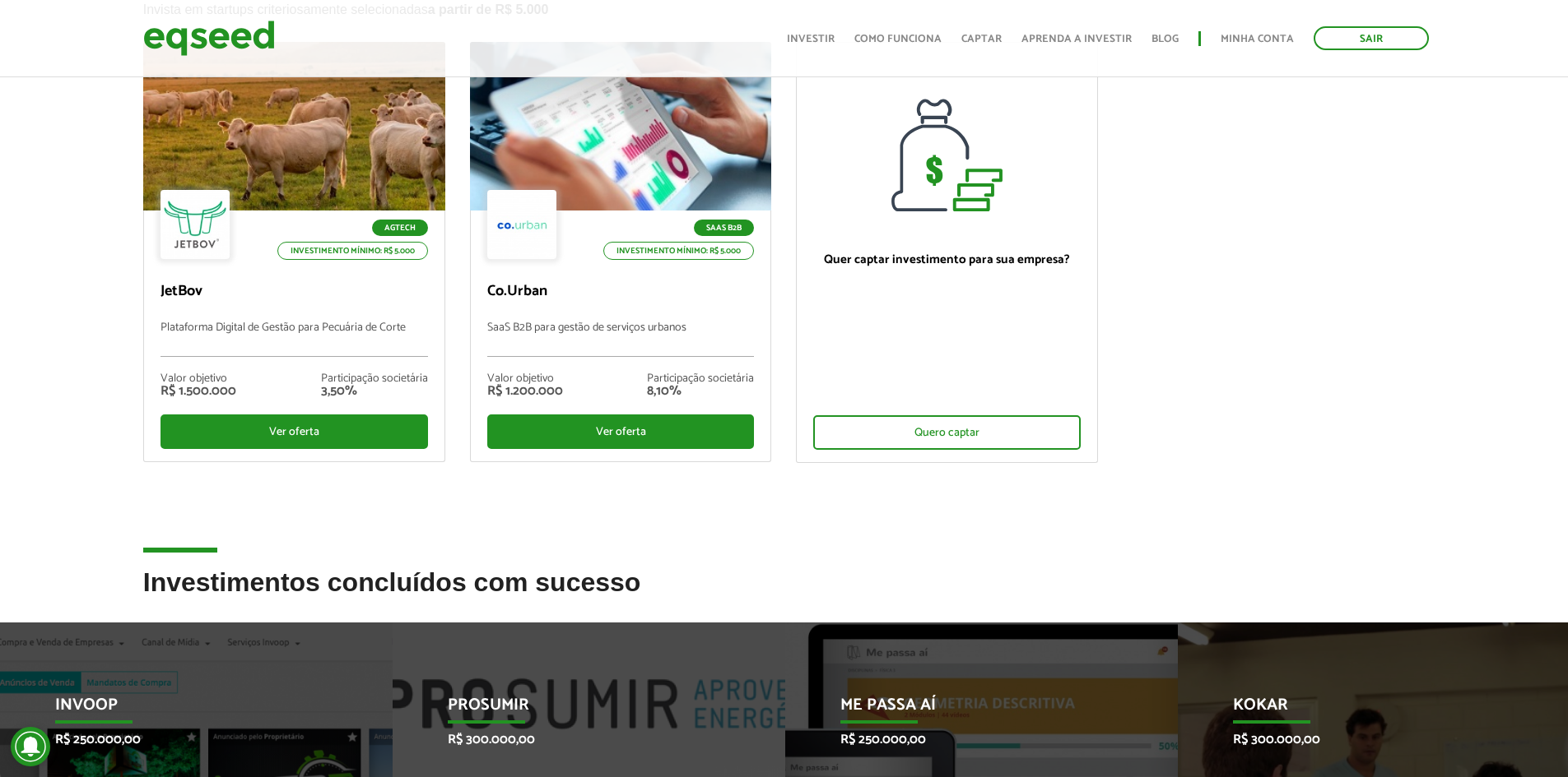
scroll to position [82, 0]
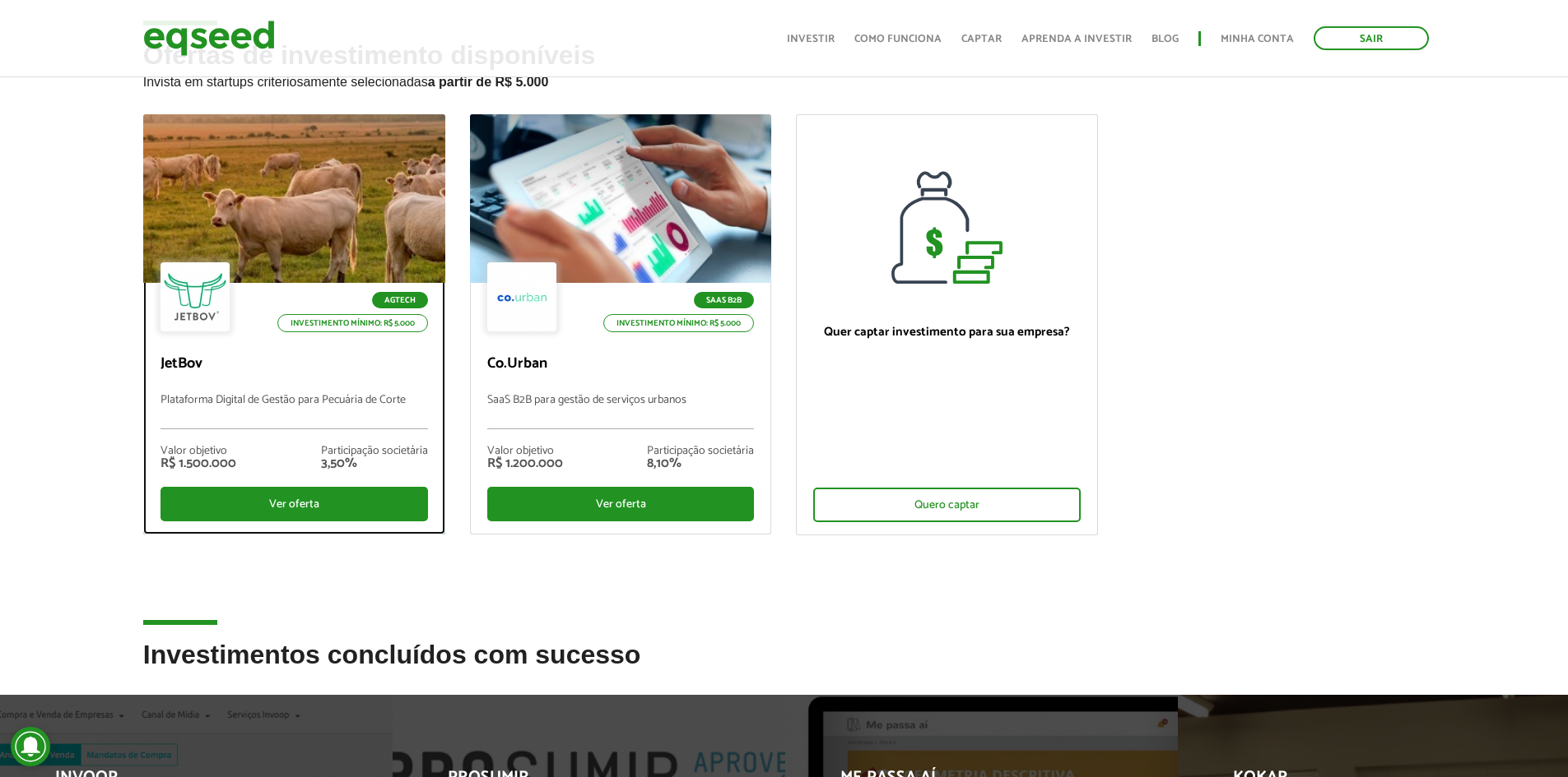
click at [327, 260] on div at bounding box center [293, 199] width 362 height 202
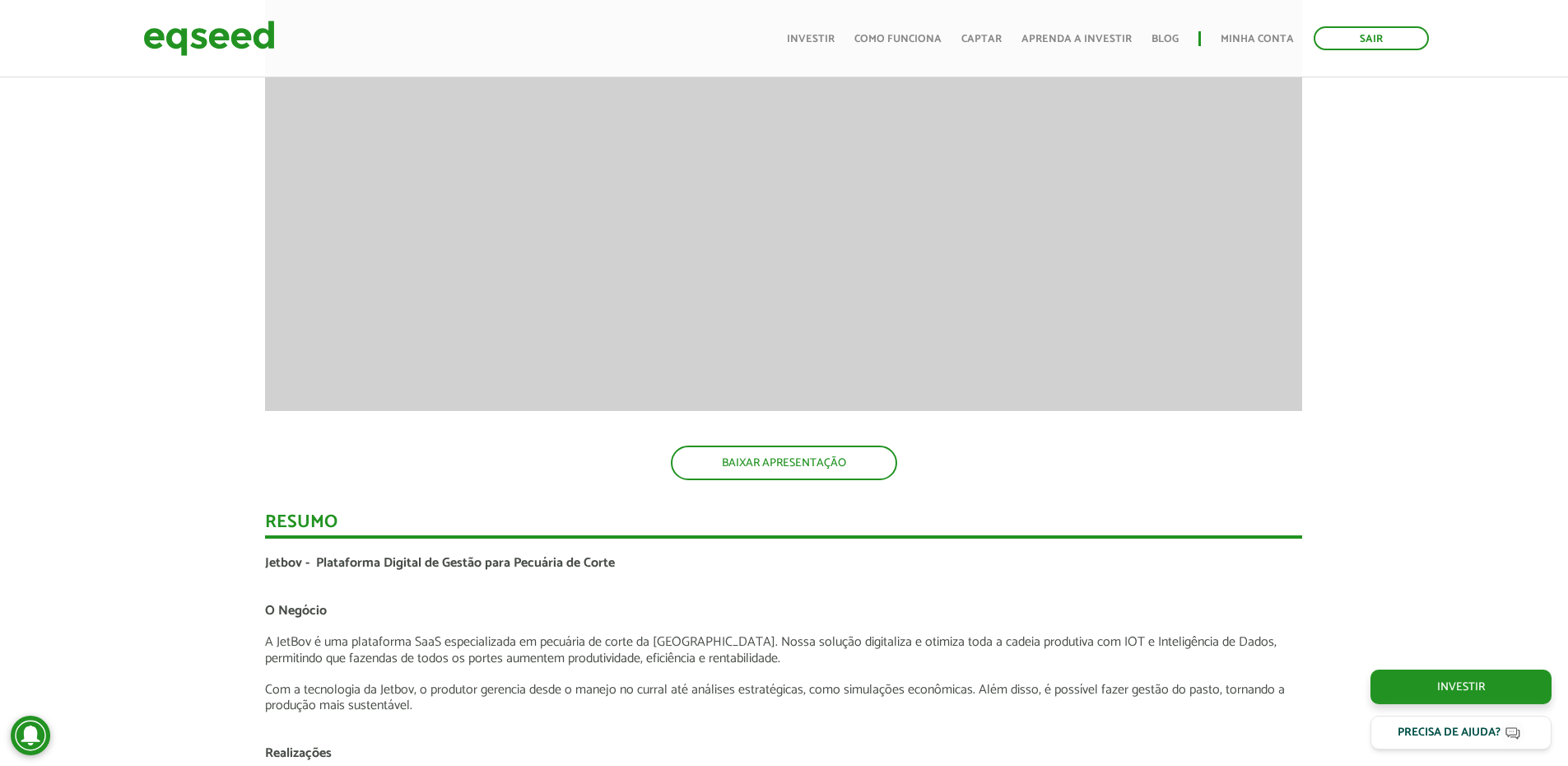
scroll to position [2689, 0]
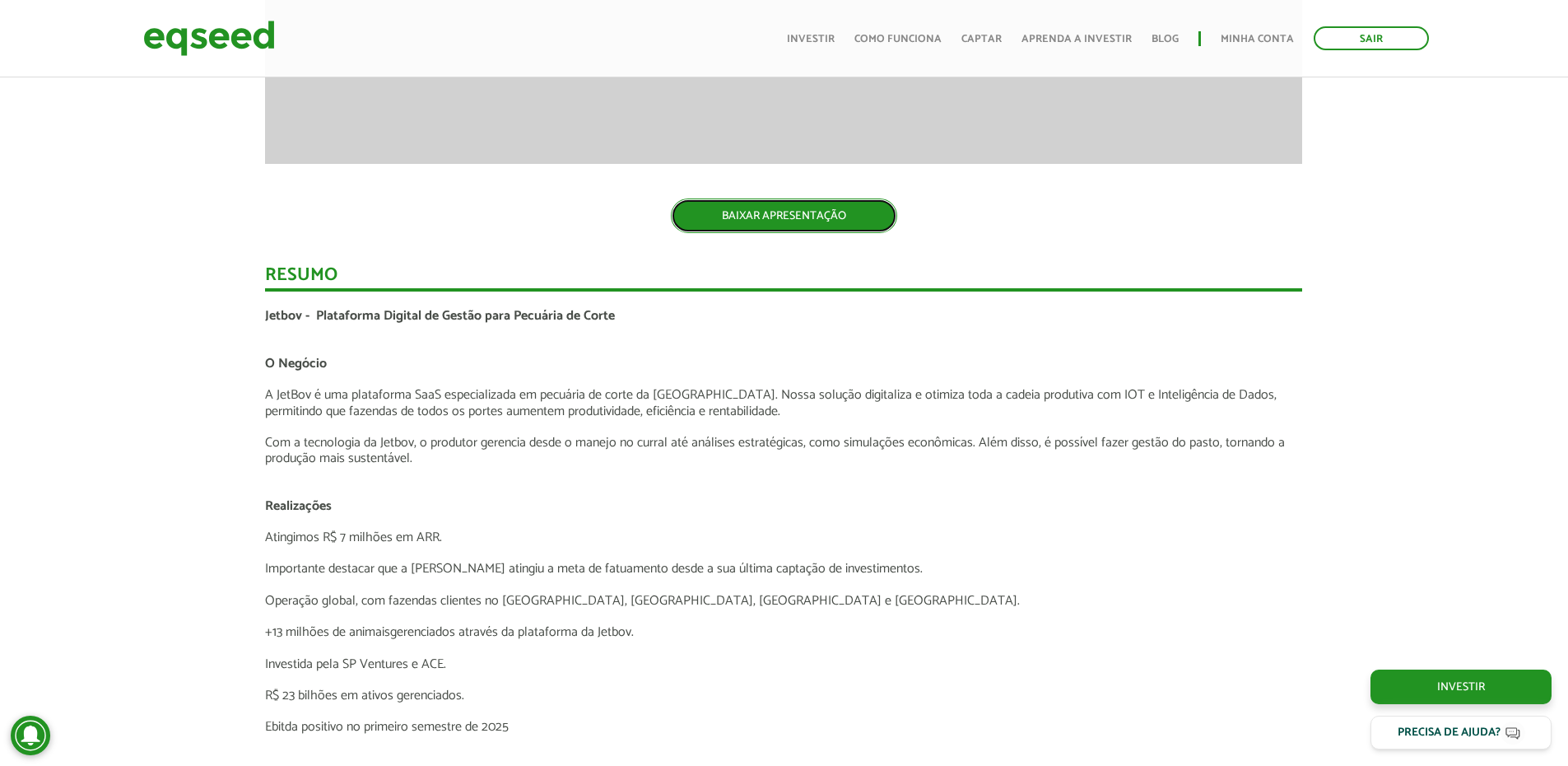
click at [778, 199] on link "BAIXAR APRESENTAÇÃO" at bounding box center [784, 216] width 226 height 35
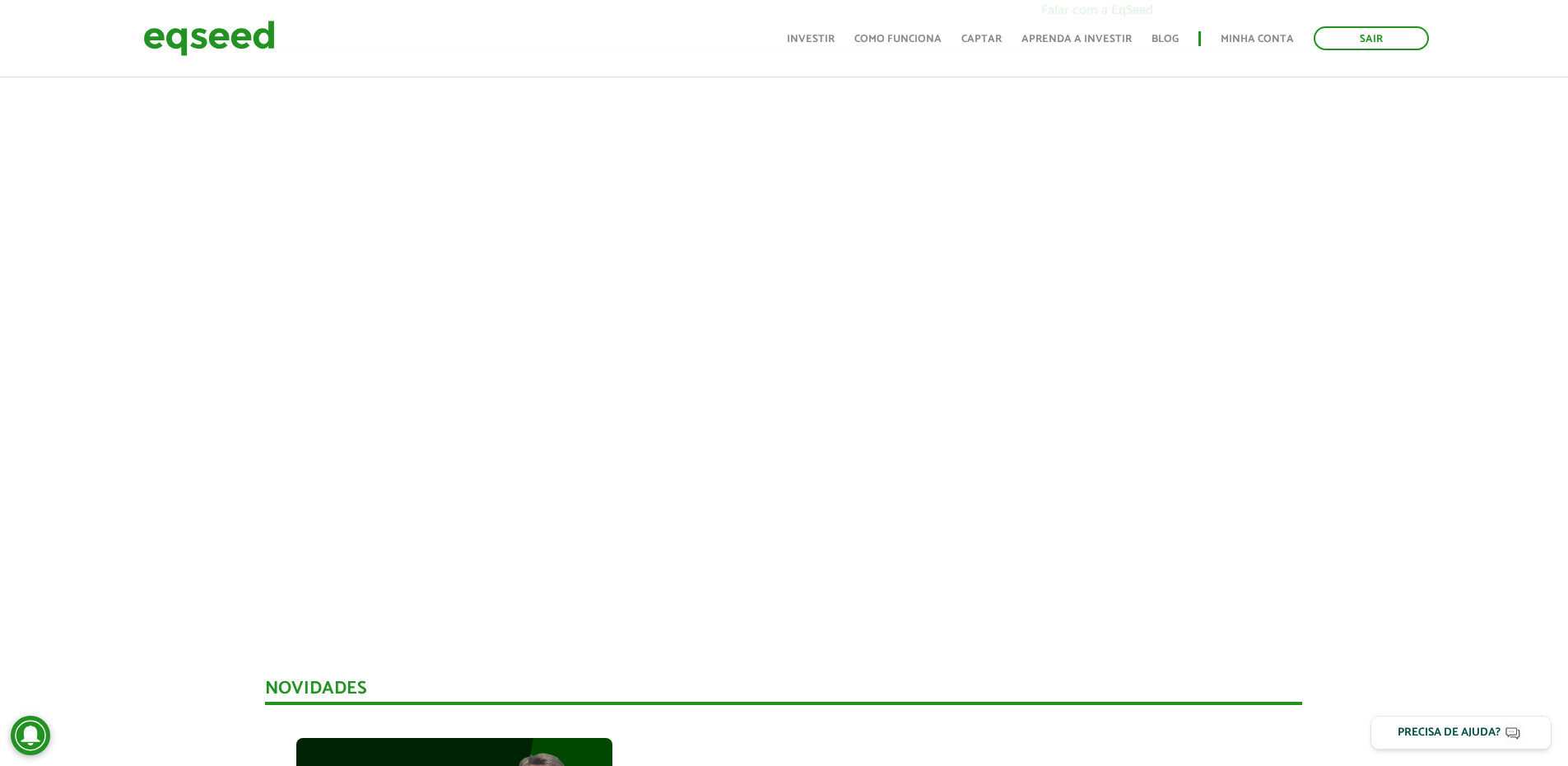
scroll to position [0, 0]
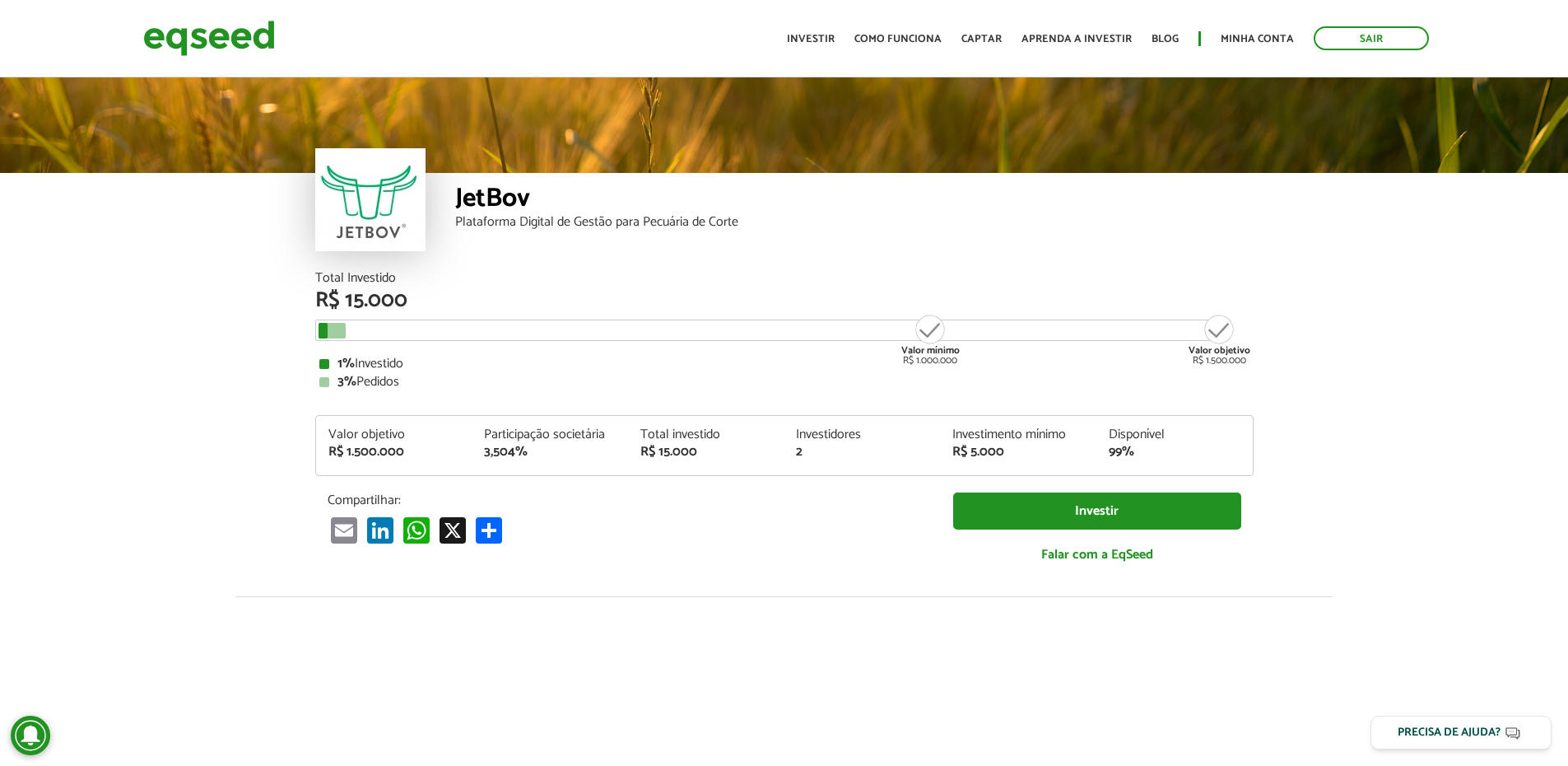
click at [574, 240] on div "JetBov Plataforma Digital de Gestão para Pecuária de Corte" at bounding box center [855, 222] width 799 height 99
click at [582, 229] on div "Plataforma Digital de Gestão para Pecuária de Corte" at bounding box center [855, 222] width 799 height 13
drag, startPoint x: 348, startPoint y: 312, endPoint x: 586, endPoint y: 306, distance: 238.1
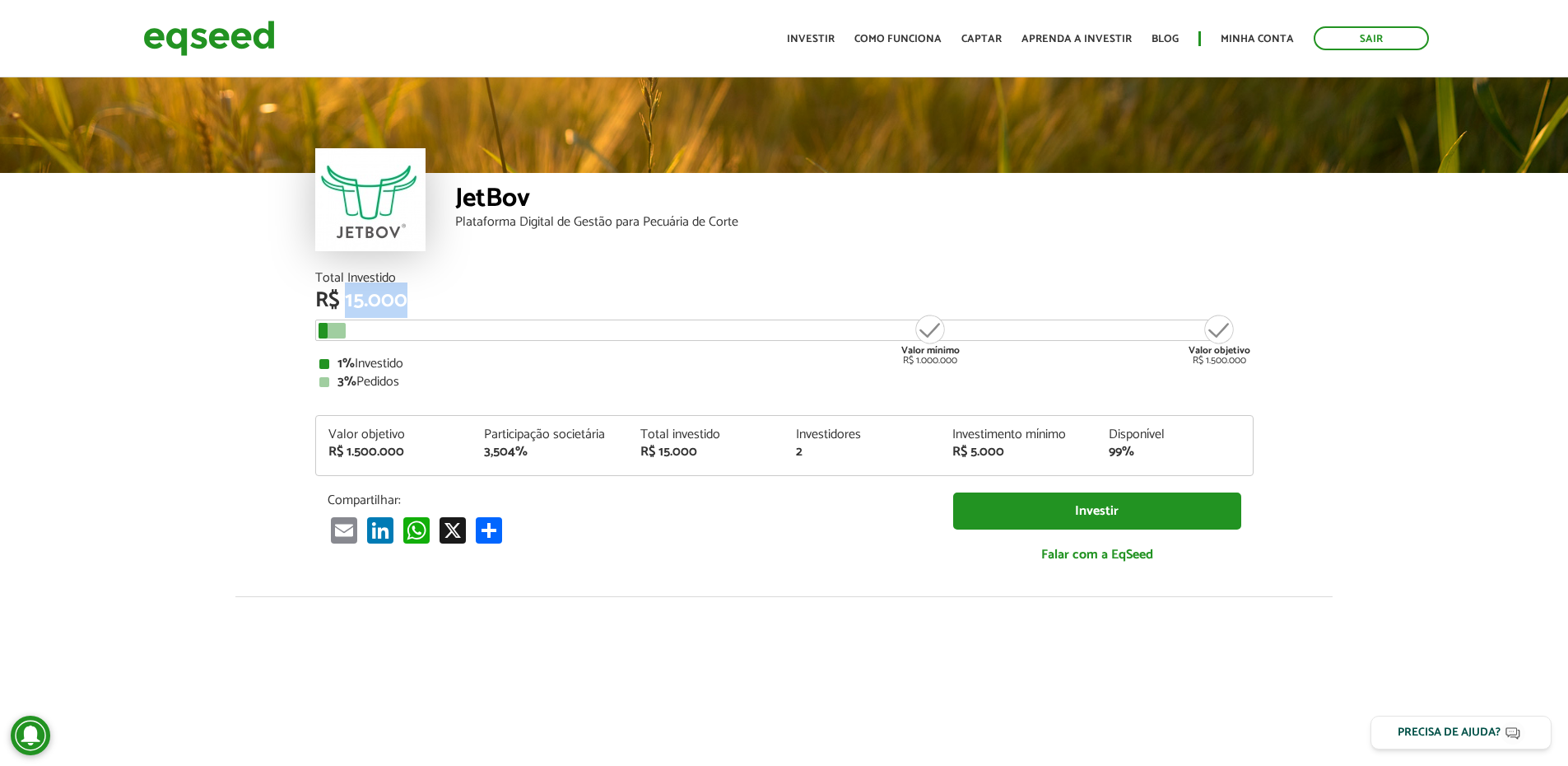
click at [586, 306] on div "R$ 15.000" at bounding box center [784, 301] width 939 height 21
click at [423, 238] on div at bounding box center [371, 199] width 111 height 103
click at [493, 217] on div "Plataforma Digital de Gestão para Pecuária de Corte" at bounding box center [855, 222] width 799 height 13
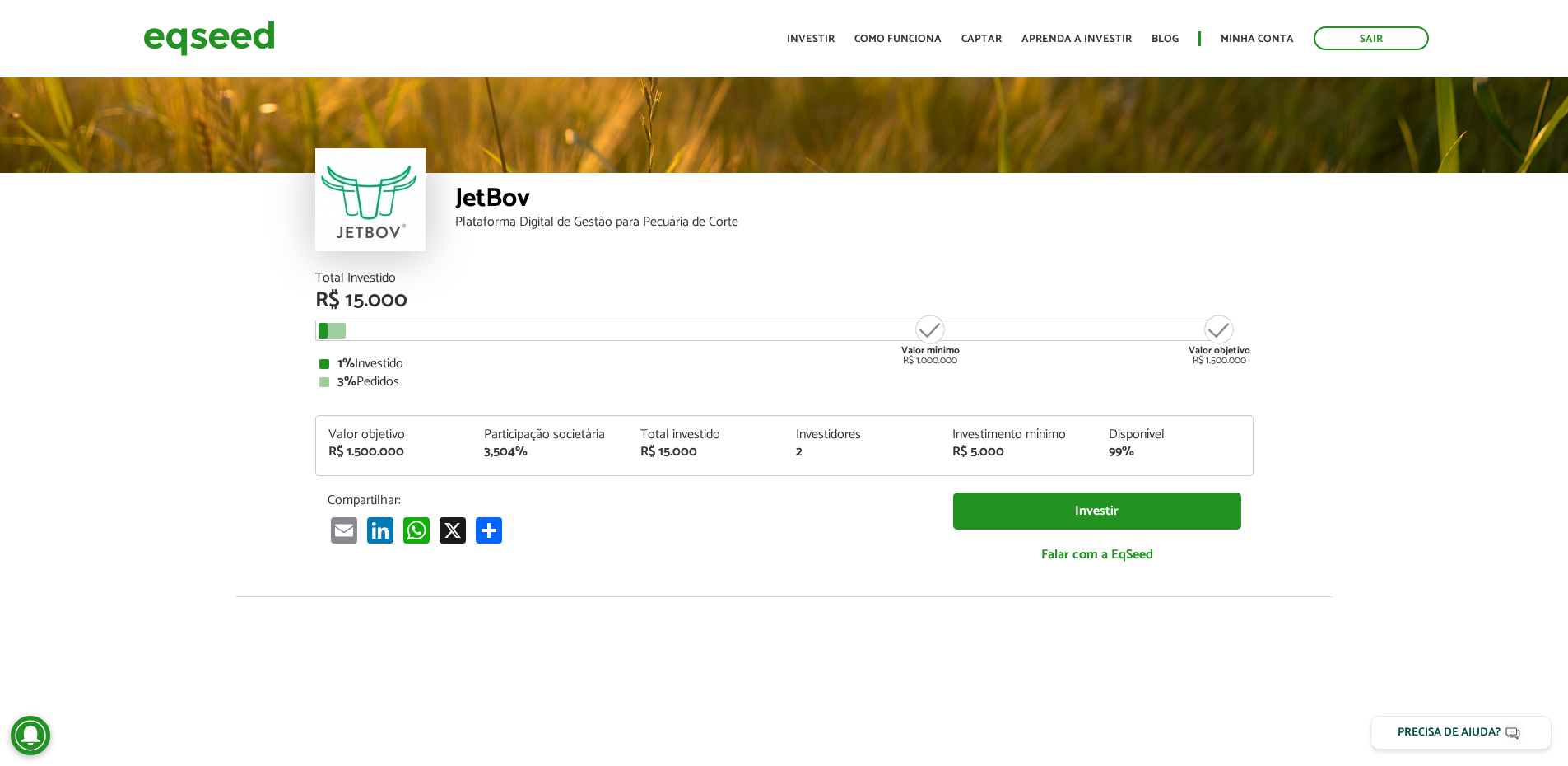
click at [525, 349] on div "Total Investido R$ 15.000 Valor mínimo R$ 1.000.000 Valor objetivo R$ 1.500.000…" at bounding box center [784, 330] width 939 height 117
drag, startPoint x: 1011, startPoint y: 385, endPoint x: 430, endPoint y: 412, distance: 581.6
click at [434, 404] on div "Total Investido R$ 15.000 Valor mínimo R$ 1.000.000 Valor objetivo R$ 1.500.000…" at bounding box center [784, 425] width 939 height 308
click at [448, 448] on div "R$ 1.500.000" at bounding box center [394, 451] width 132 height 13
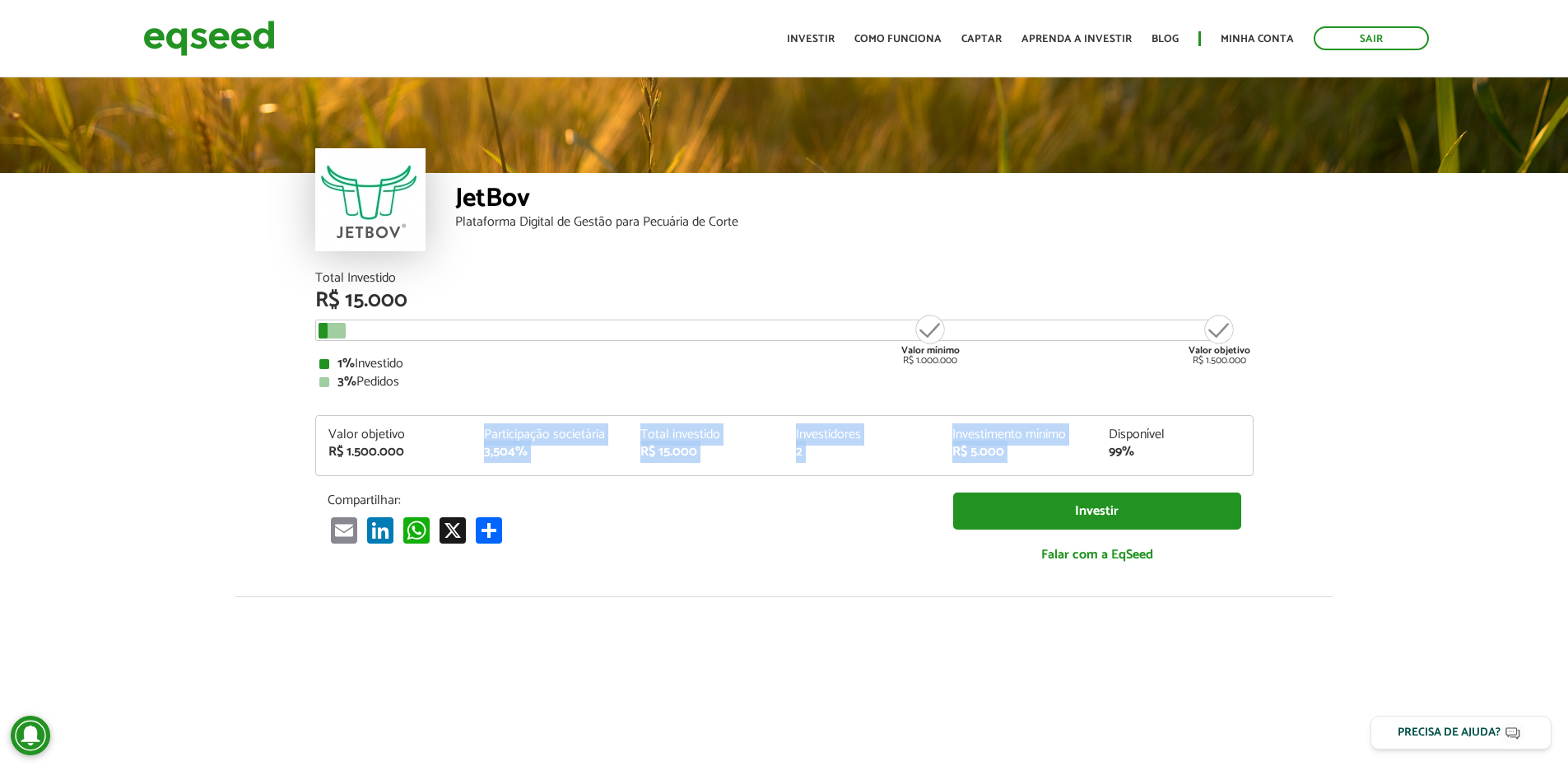
drag, startPoint x: 448, startPoint y: 448, endPoint x: 1041, endPoint y: 448, distance: 593.0
click at [1041, 448] on div "Valor objetivo R$ 1.500.000 Participação societária 3,504% Total investido R$ 1…" at bounding box center [784, 451] width 937 height 47
click at [1041, 448] on div "R$ 5.000" at bounding box center [1018, 451] width 132 height 13
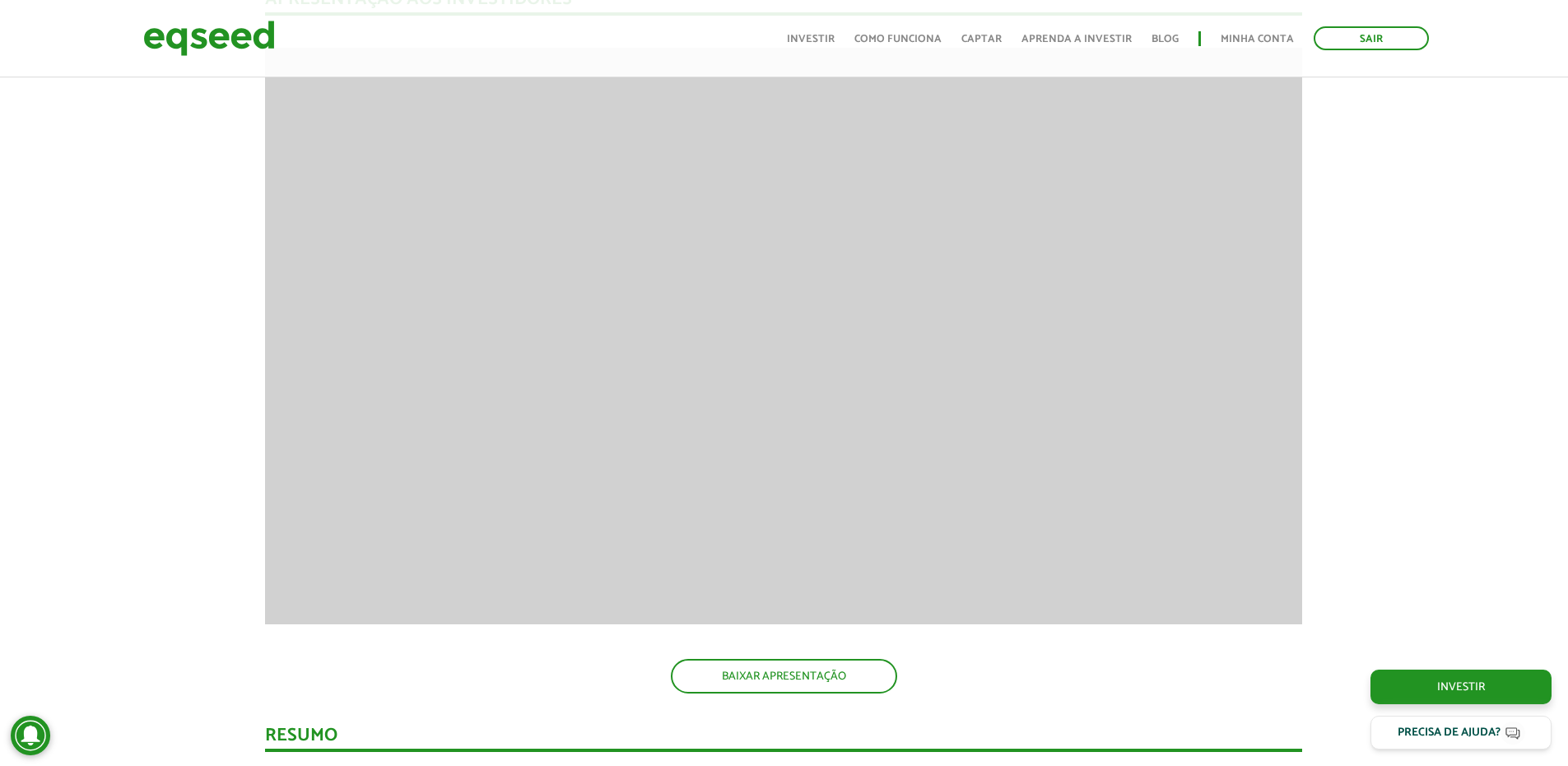
scroll to position [2552, 0]
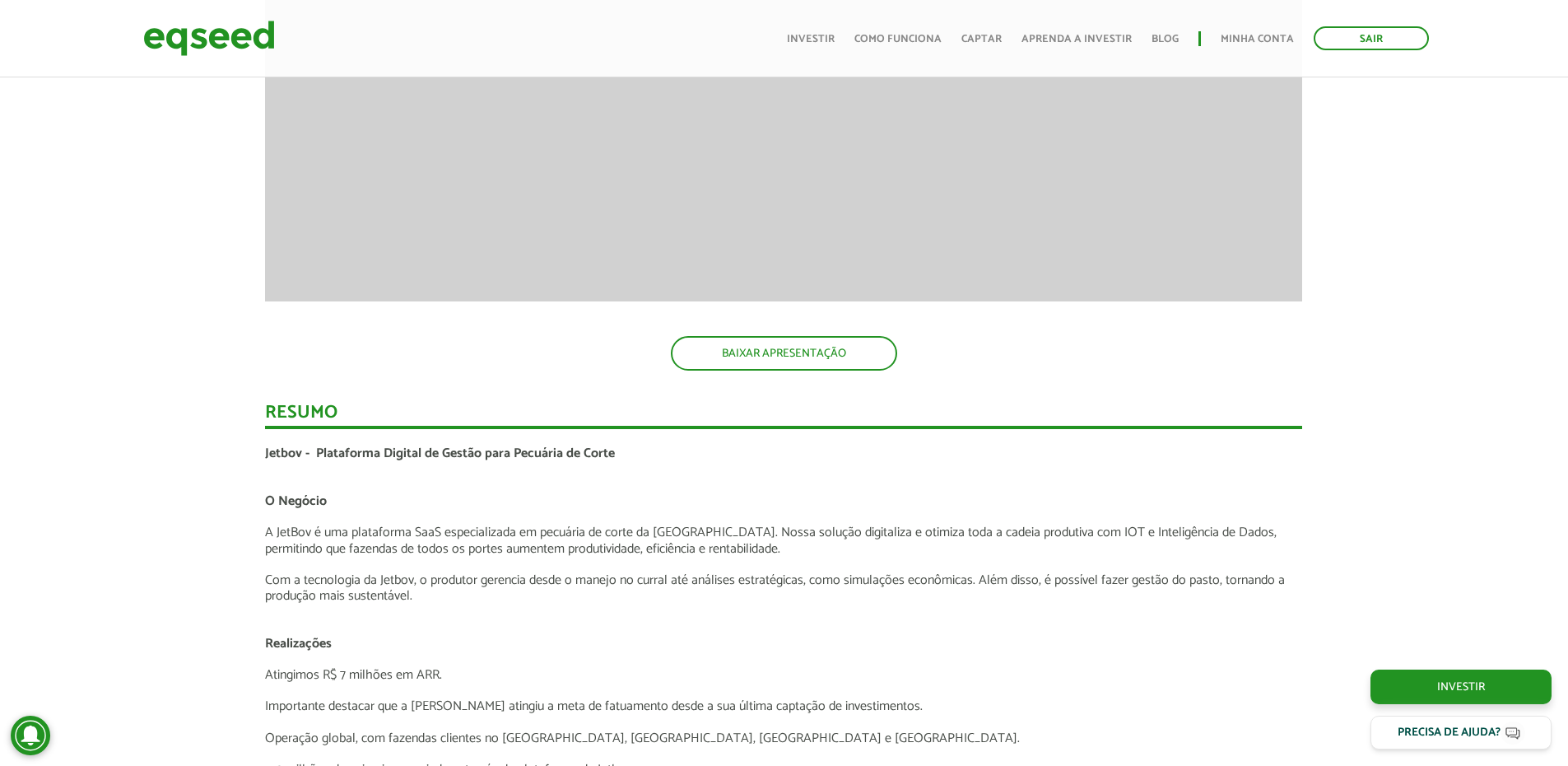
click at [386, 549] on p "A JetBov é uma plataforma SaaS especializada em pecuária de corte da América La…" at bounding box center [783, 539] width 1037 height 31
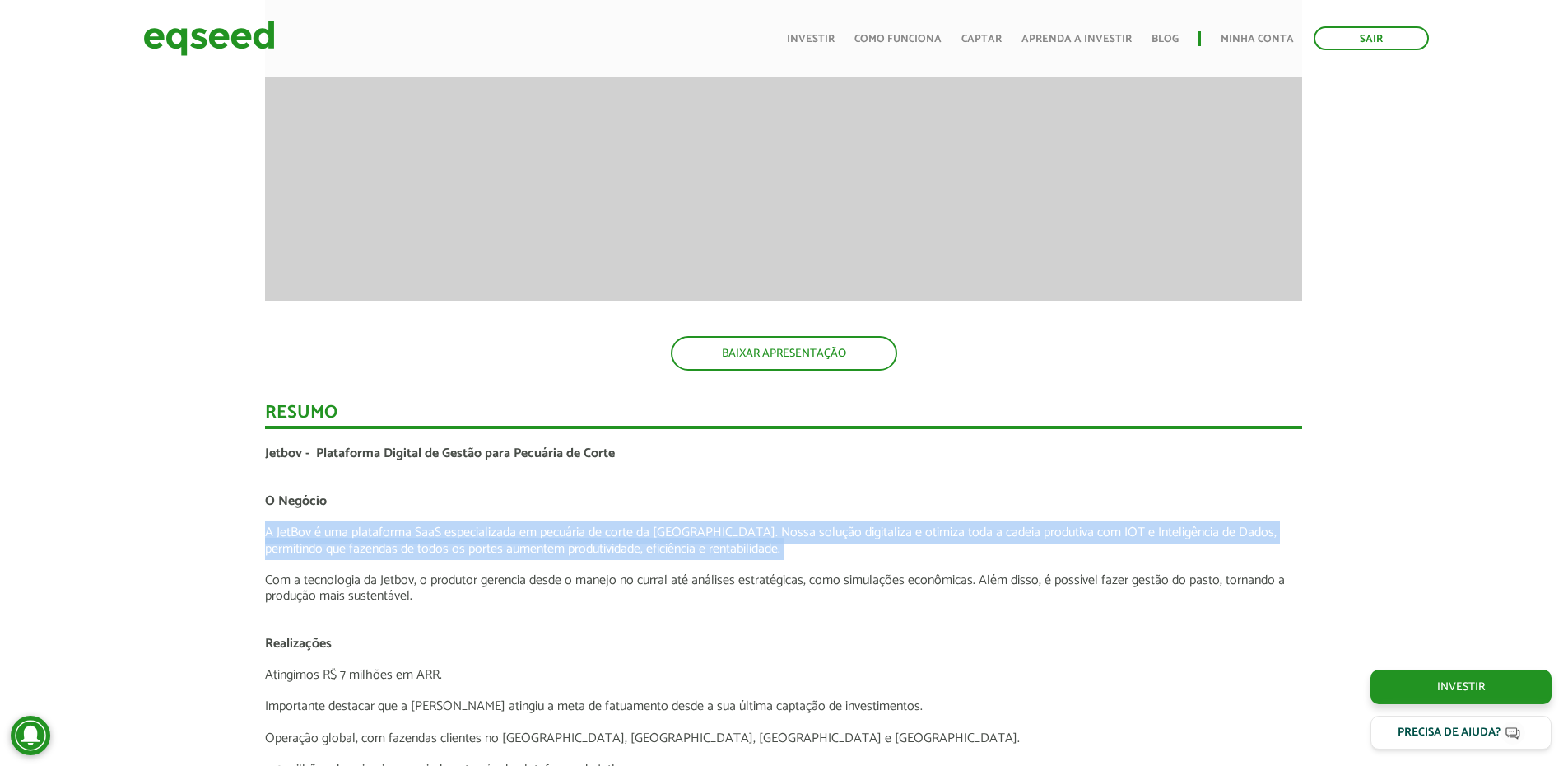
click at [386, 549] on p "A JetBov é uma plataforma SaaS especializada em pecuária de corte da América La…" at bounding box center [783, 539] width 1037 height 31
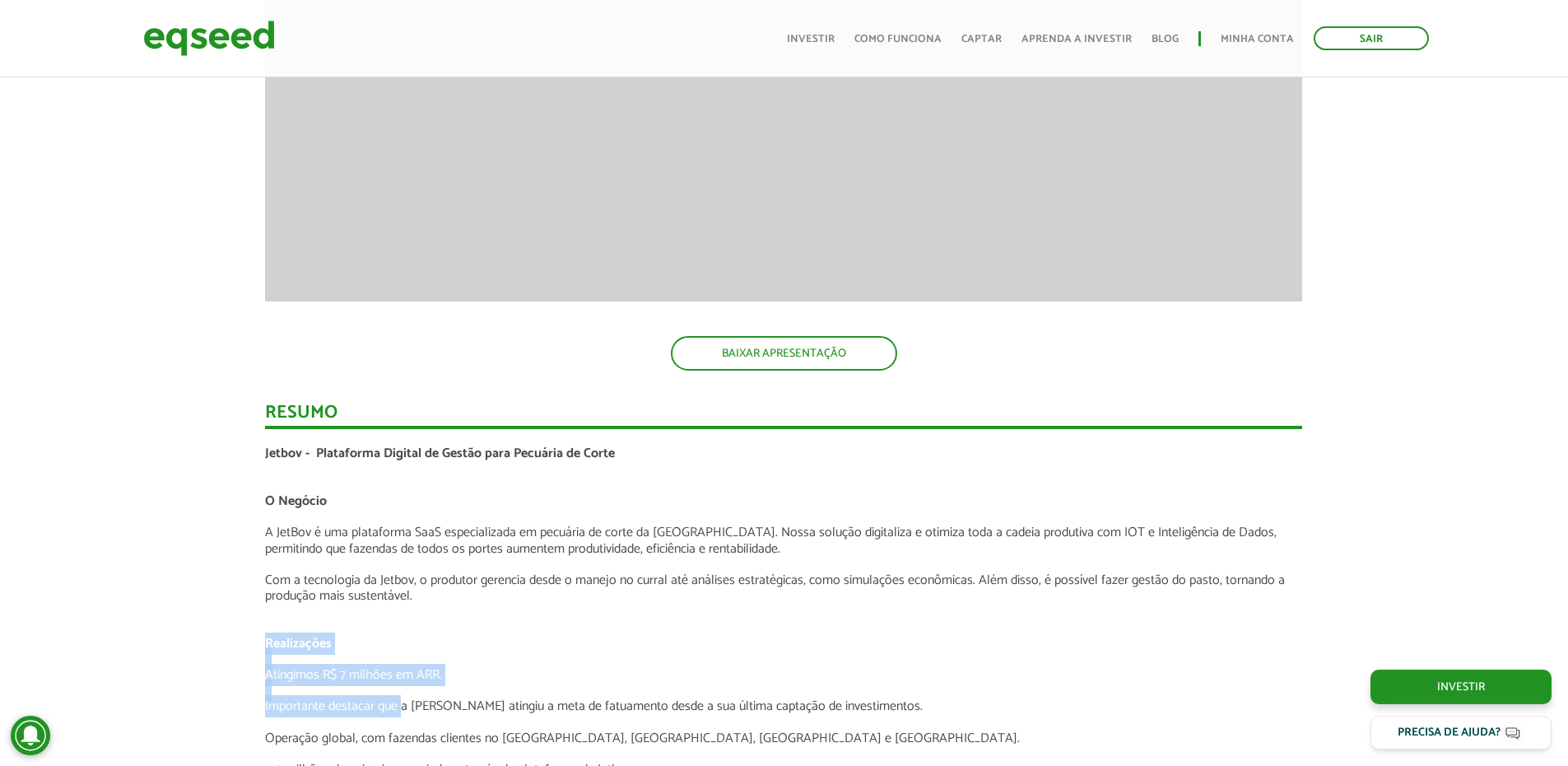
drag, startPoint x: 388, startPoint y: 646, endPoint x: 403, endPoint y: 697, distance: 53.2
click at [403, 698] on p "Importante destacar que a Jetbov atingiu a meta de fatuamento desde a sua últim…" at bounding box center [783, 706] width 1037 height 16
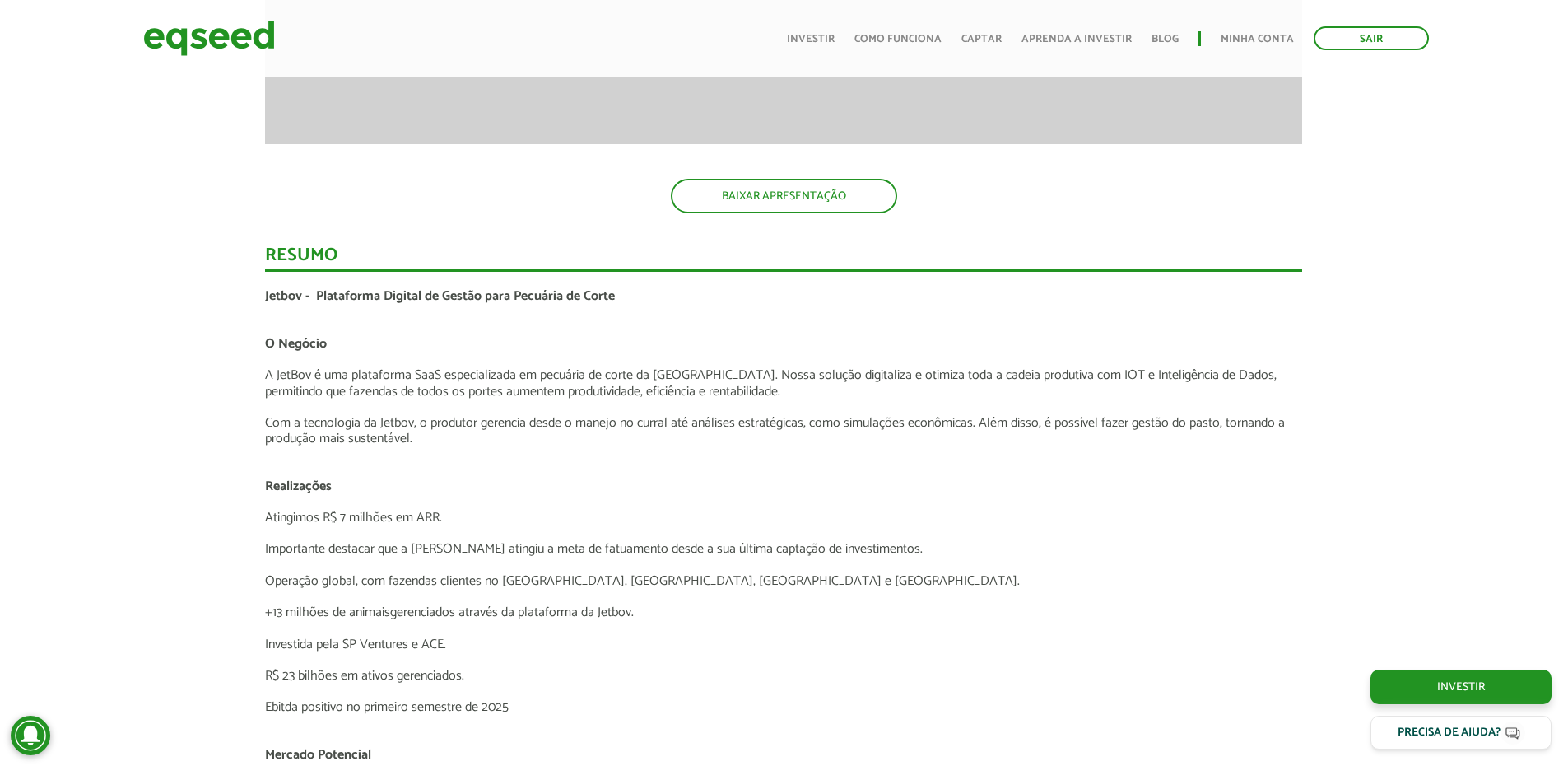
scroll to position [2717, 0]
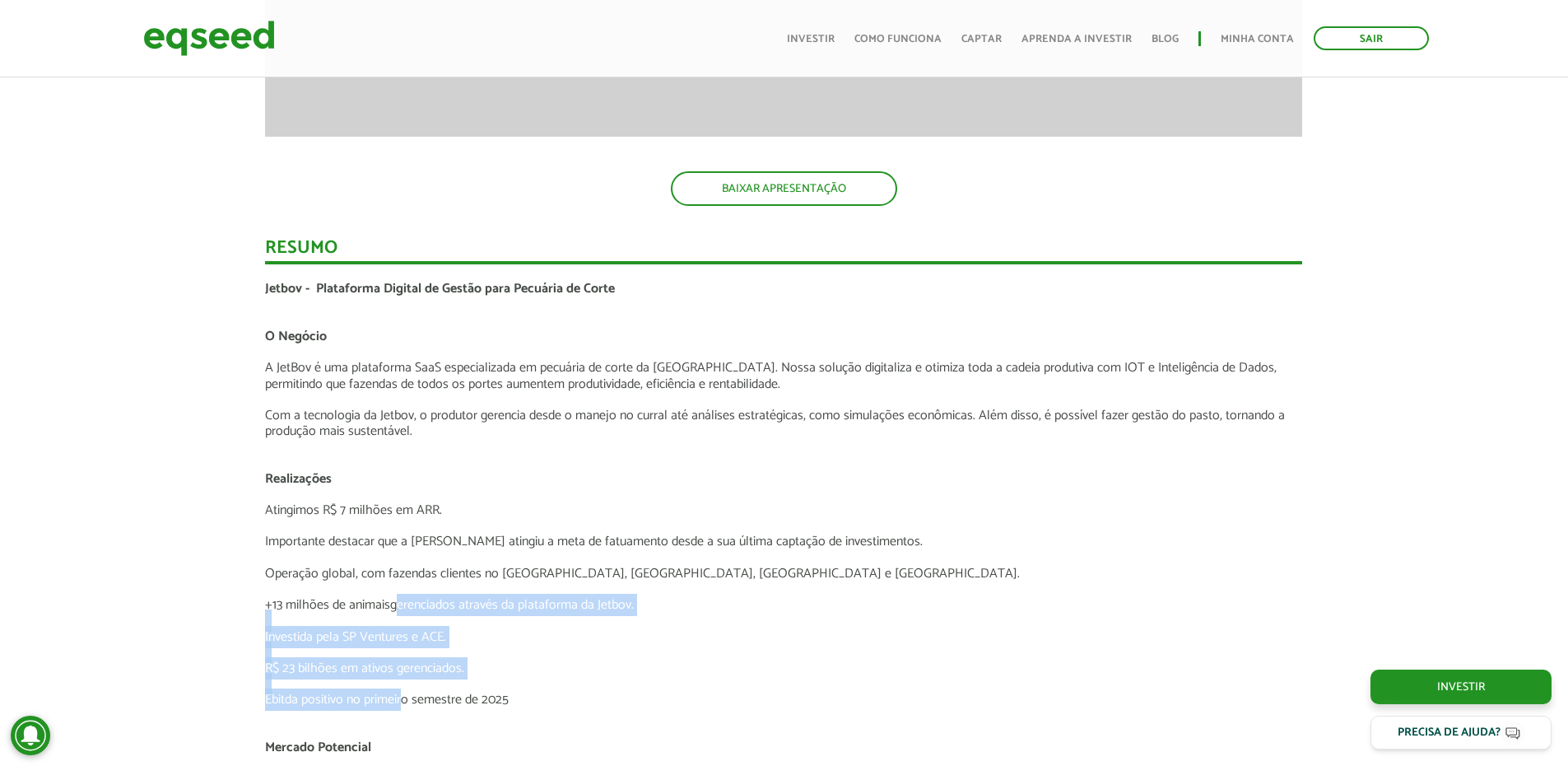
drag, startPoint x: 403, startPoint y: 689, endPoint x: 396, endPoint y: 588, distance: 101.2
click at [396, 588] on div "Jetbov - Plataforma Digital de Gestão para Pecuária de Corte O Negócio A JetBov…" at bounding box center [783, 762] width 1037 height 963
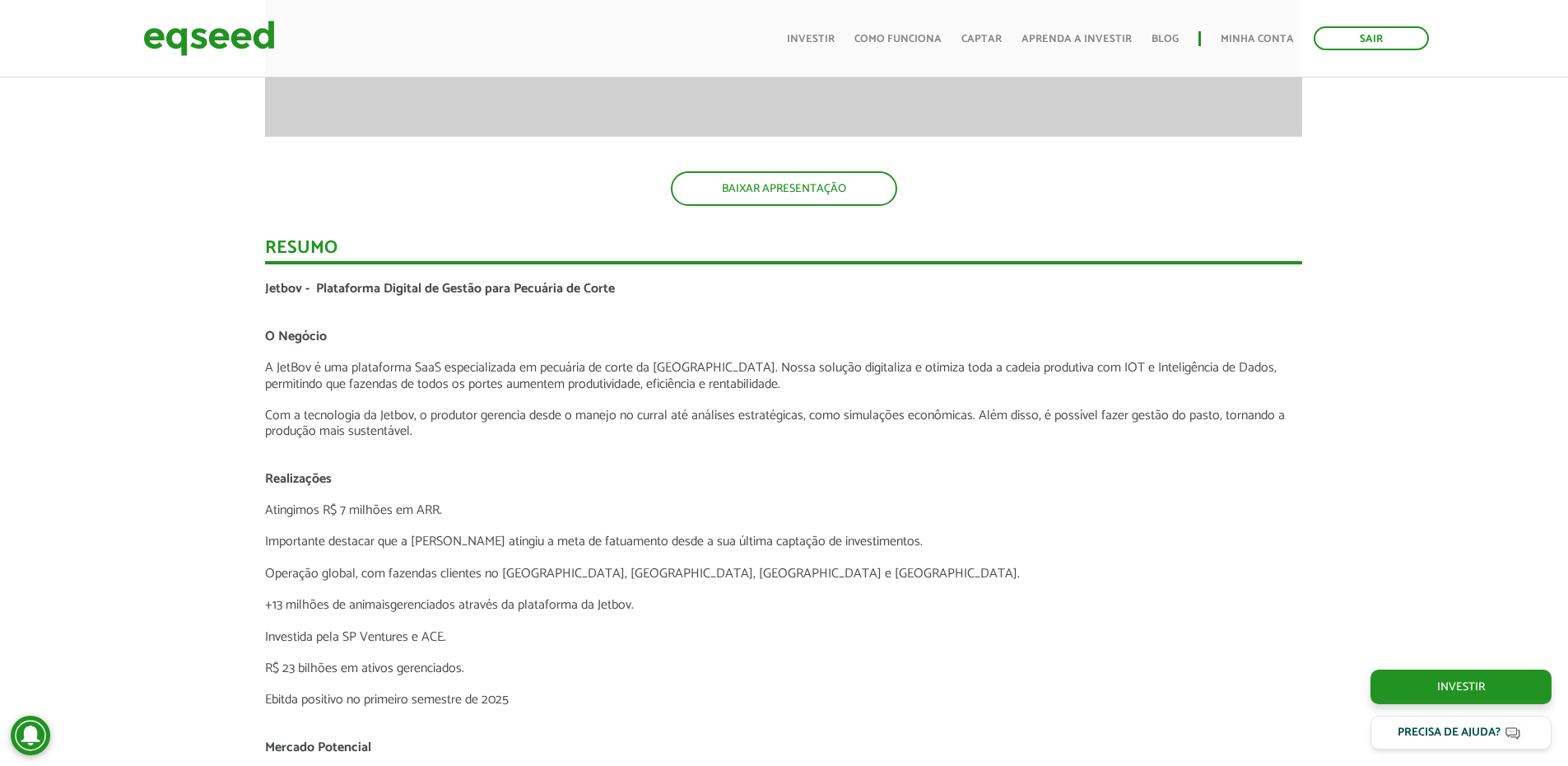
click at [396, 565] on p "Operação global, com fazendas clientes no Brasil, América Latina, Europa e Áfri…" at bounding box center [783, 573] width 1037 height 16
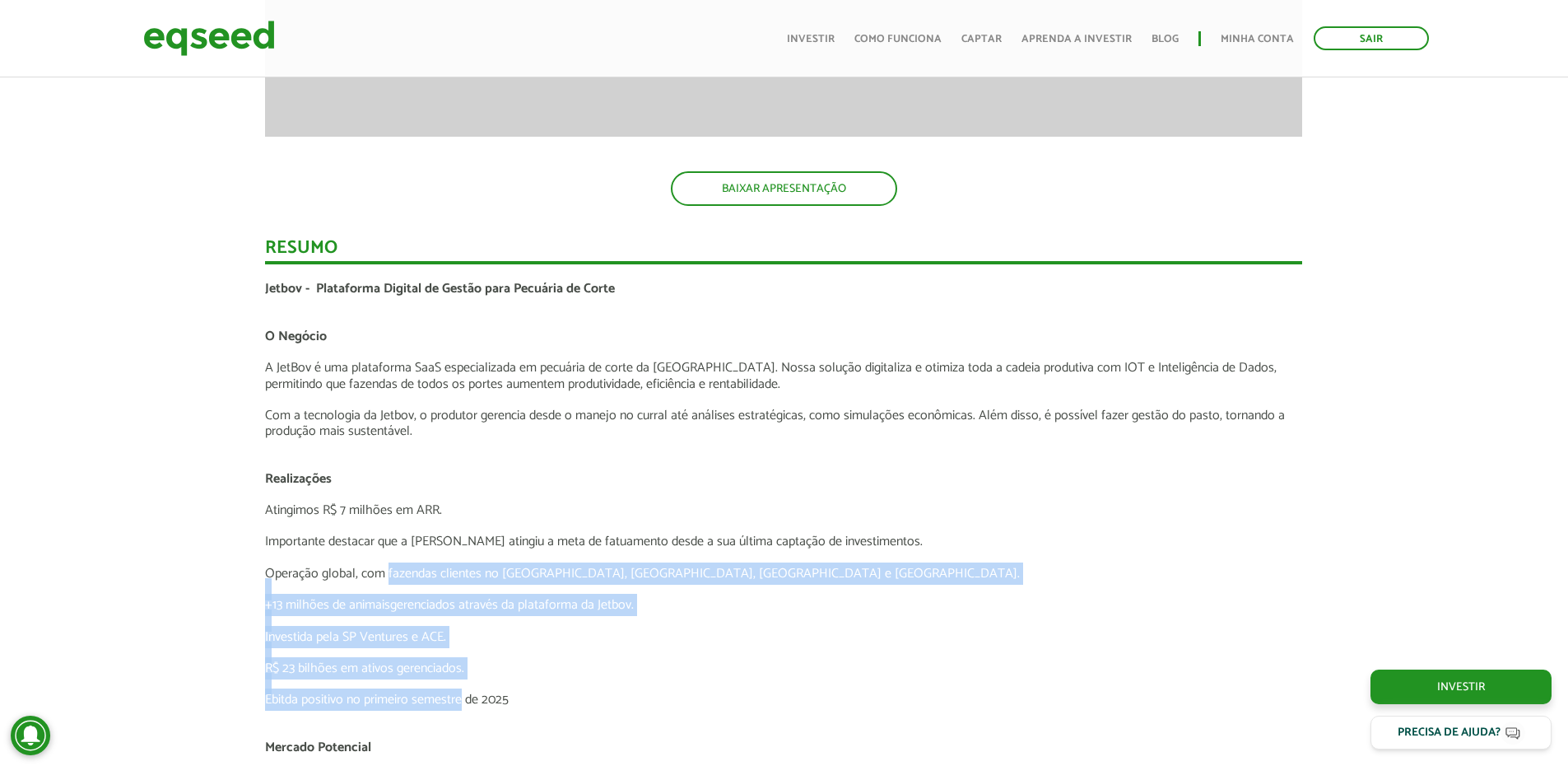
drag, startPoint x: 396, startPoint y: 564, endPoint x: 418, endPoint y: 714, distance: 151.6
click at [418, 714] on div "Jetbov - Plataforma Digital de Gestão para Pecuária de Corte O Negócio A JetBov…" at bounding box center [783, 762] width 1037 height 963
click at [423, 704] on p "Ebitda positivo no primeiro semestre de 2025" at bounding box center [783, 700] width 1037 height 16
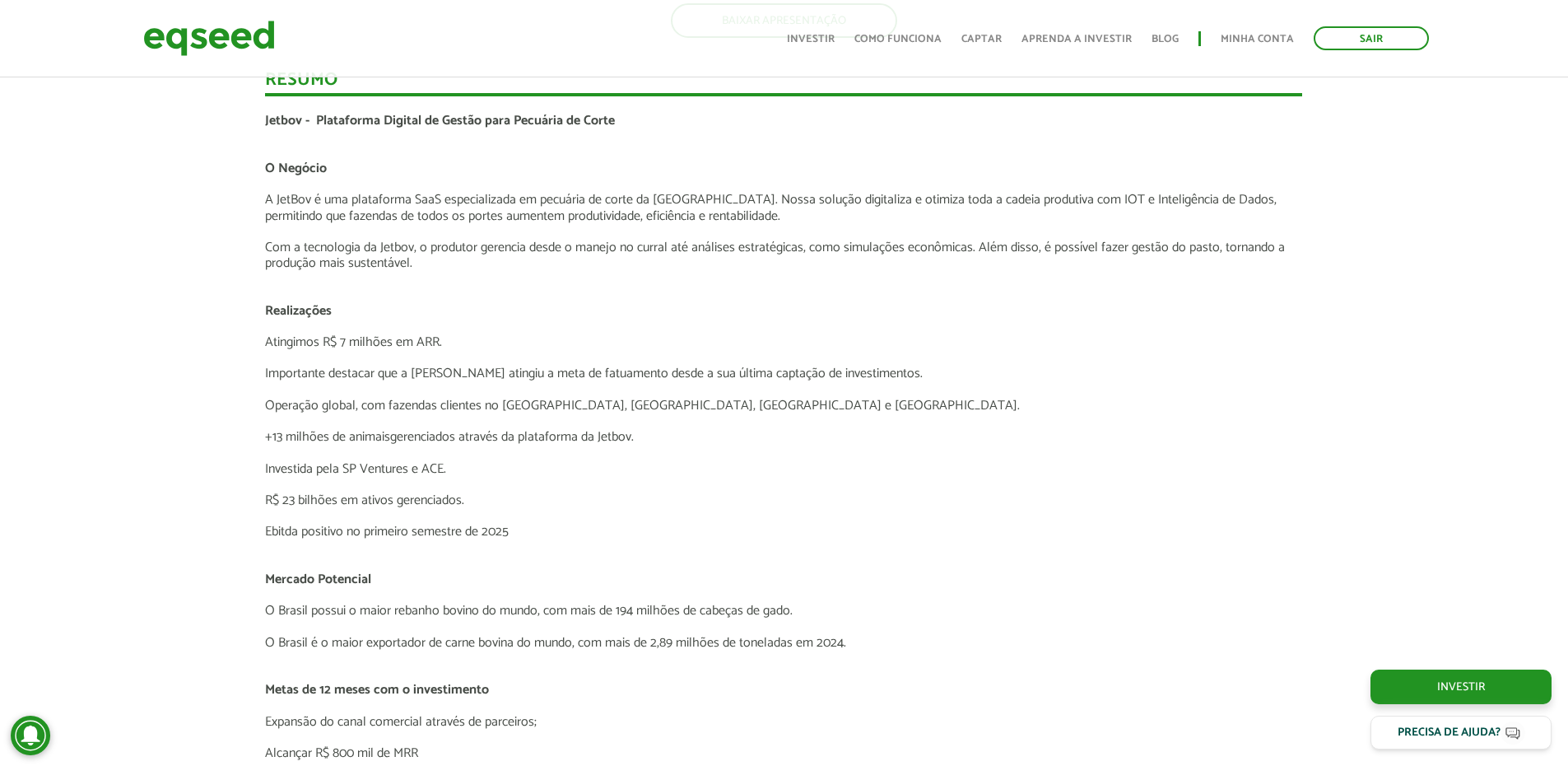
scroll to position [3128, 0]
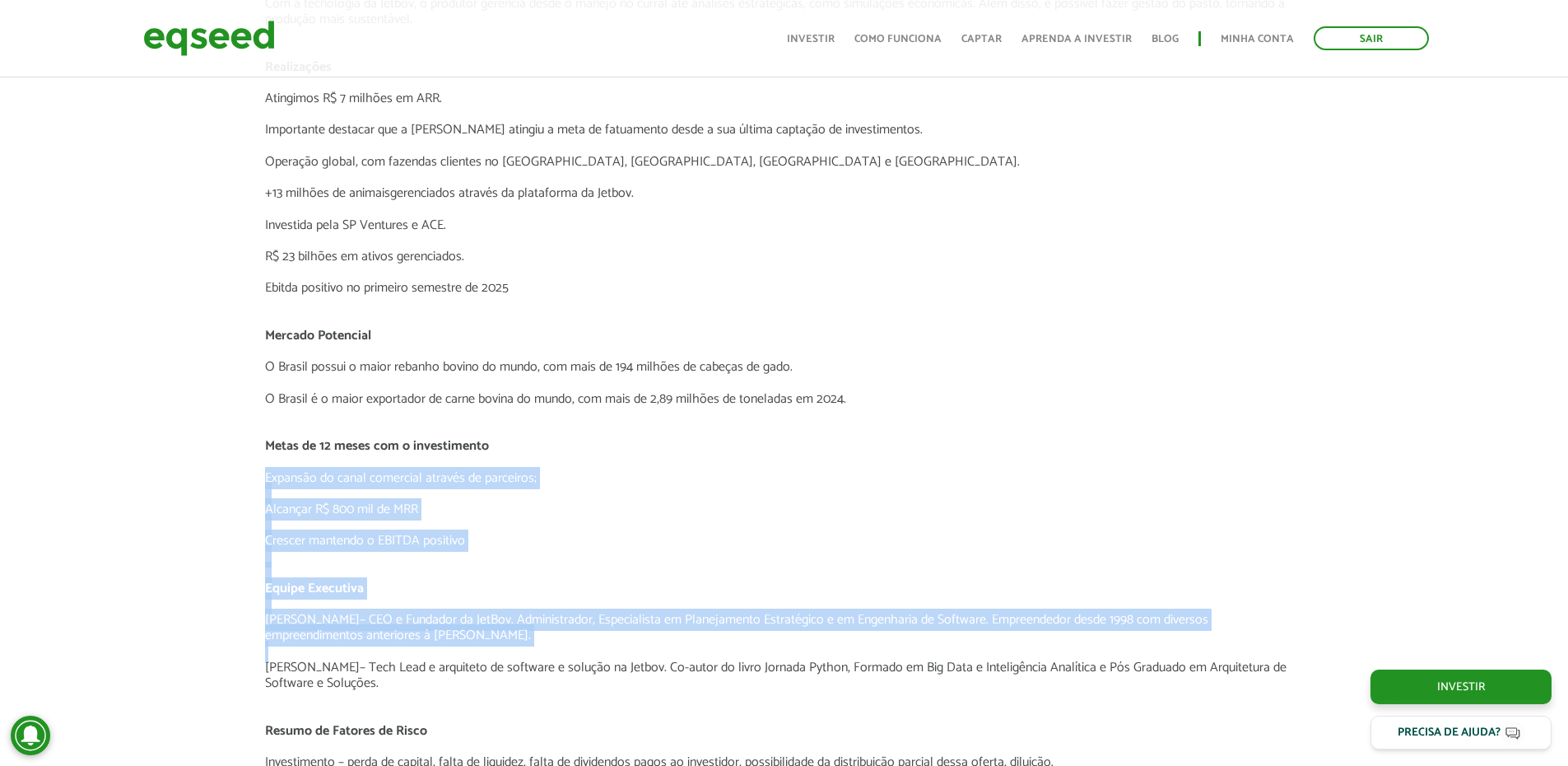
drag, startPoint x: 383, startPoint y: 507, endPoint x: 368, endPoint y: 393, distance: 115.0
click at [370, 408] on div "Jetbov - Plataforma Digital de Gestão para Pecuária de Corte O Negócio A JetBov…" at bounding box center [783, 350] width 1037 height 963
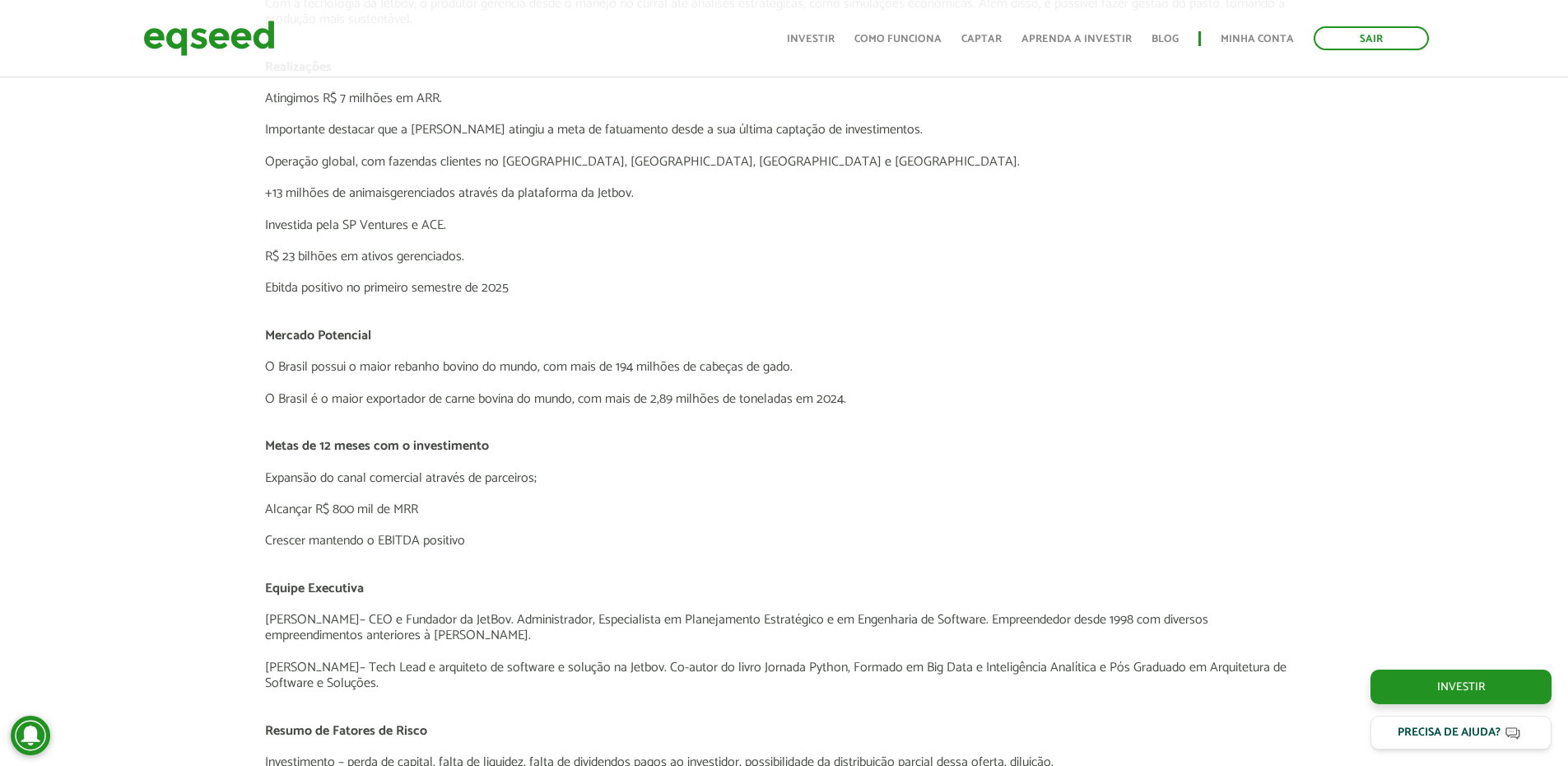
click at [367, 385] on p at bounding box center [783, 383] width 1037 height 16
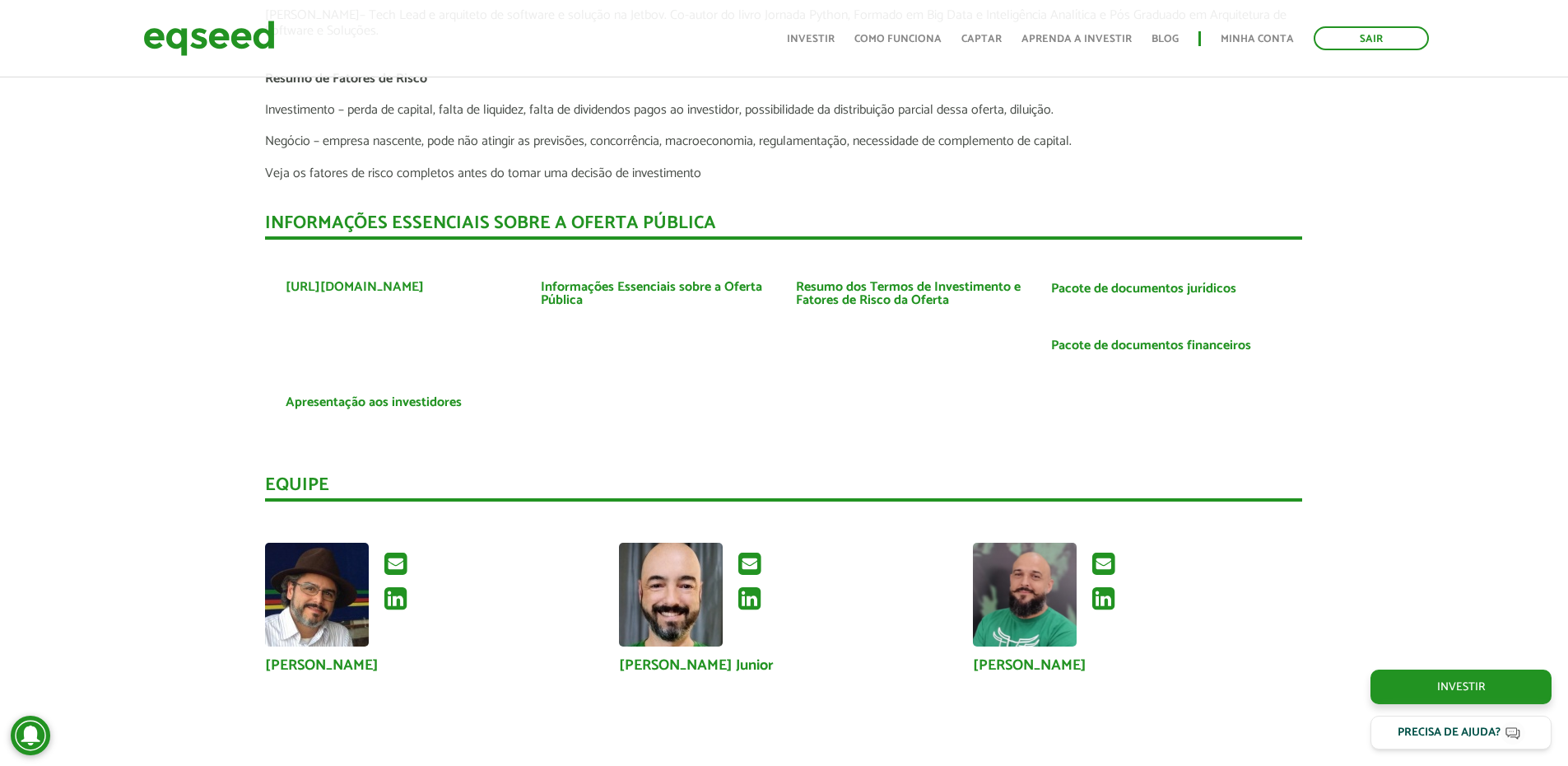
scroll to position [3787, 0]
